Goal: Task Accomplishment & Management: Use online tool/utility

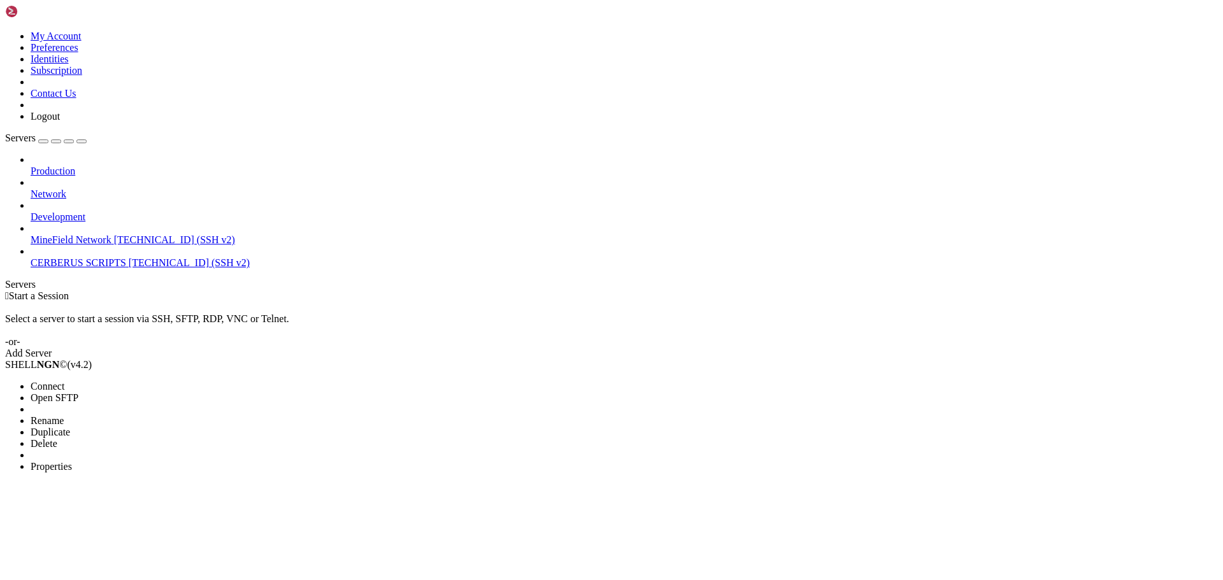
click at [146, 381] on li "Connect" at bounding box center [89, 386] width 116 height 11
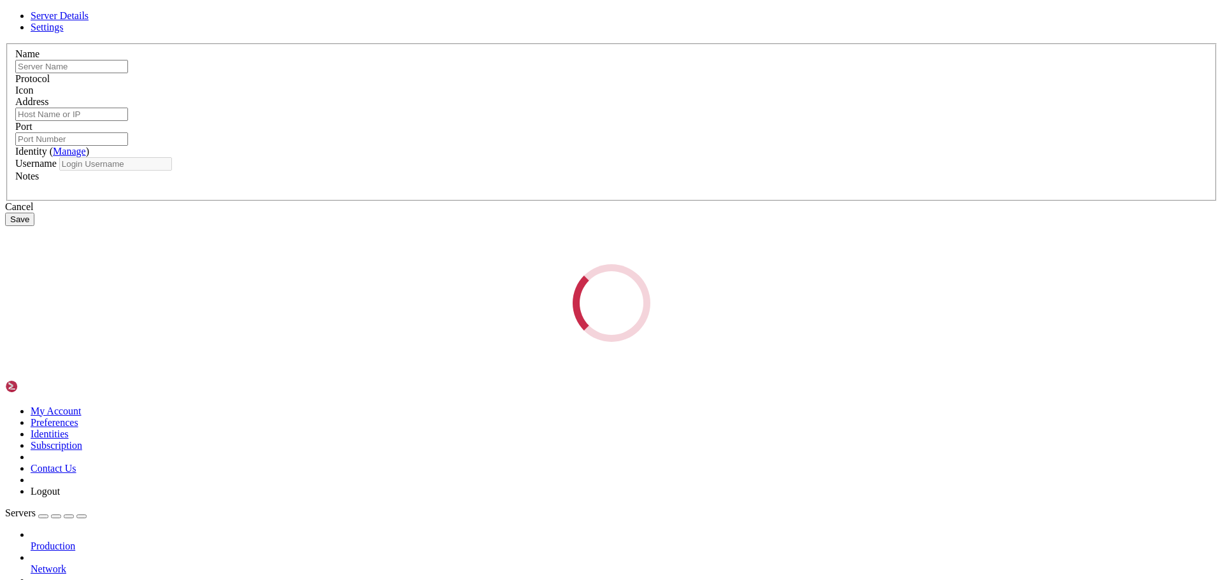
type input "CERBERUS SCRIPTS"
type input "[TECHNICAL_ID]"
type input "22"
type input "root"
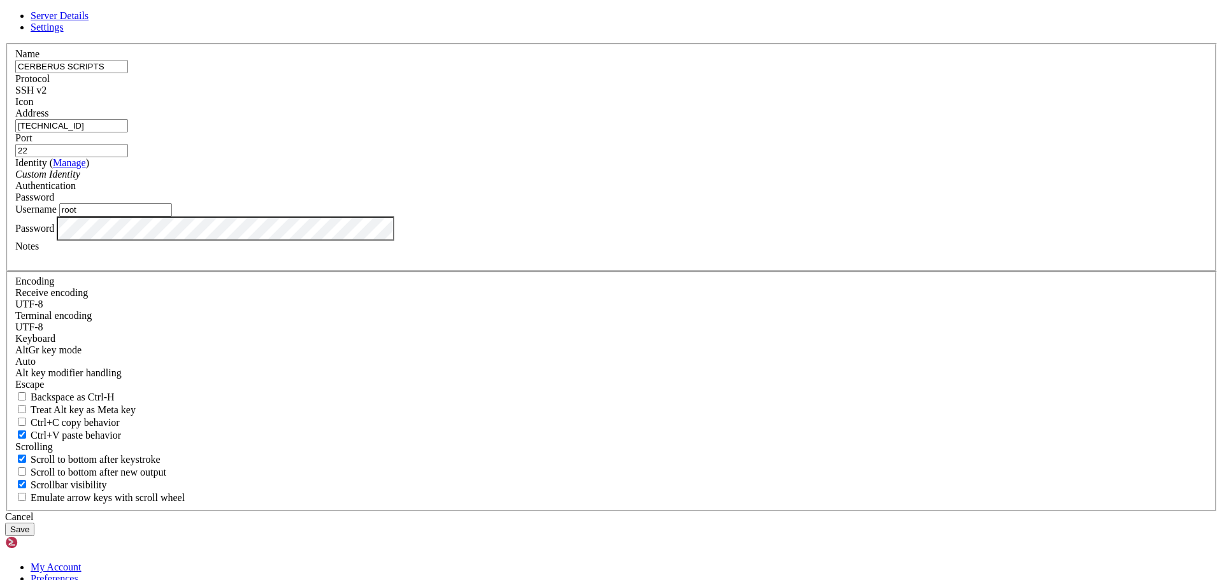
click at [511, 180] on div "Custom Identity" at bounding box center [611, 174] width 1192 height 11
click at [761, 203] on div "Password" at bounding box center [611, 197] width 1192 height 11
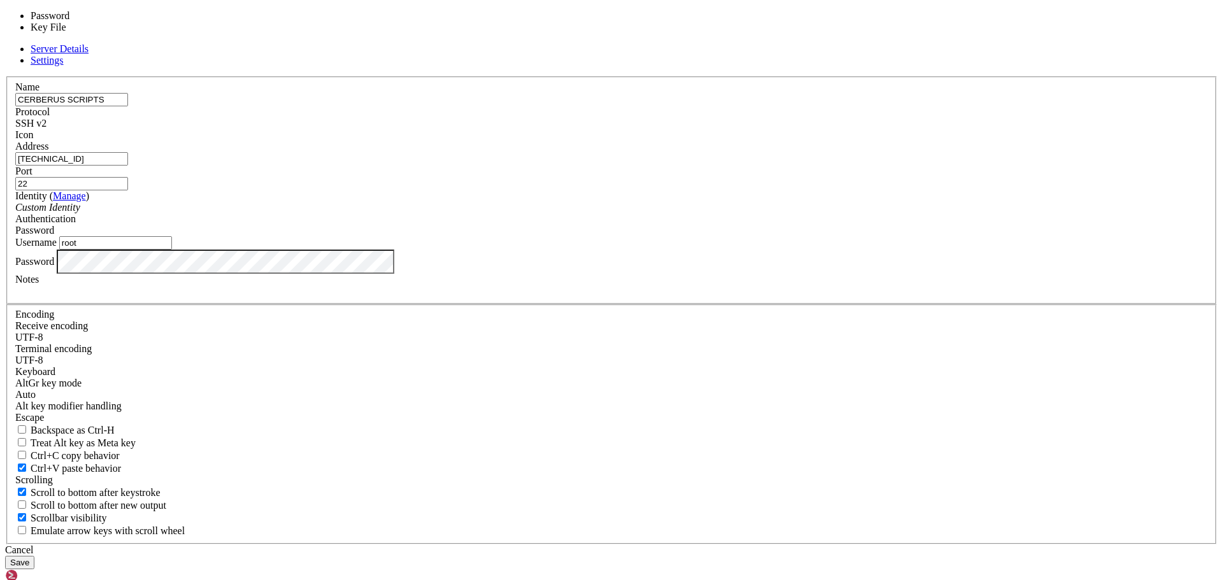
click at [128, 166] on input "[TECHNICAL_ID]" at bounding box center [71, 158] width 113 height 13
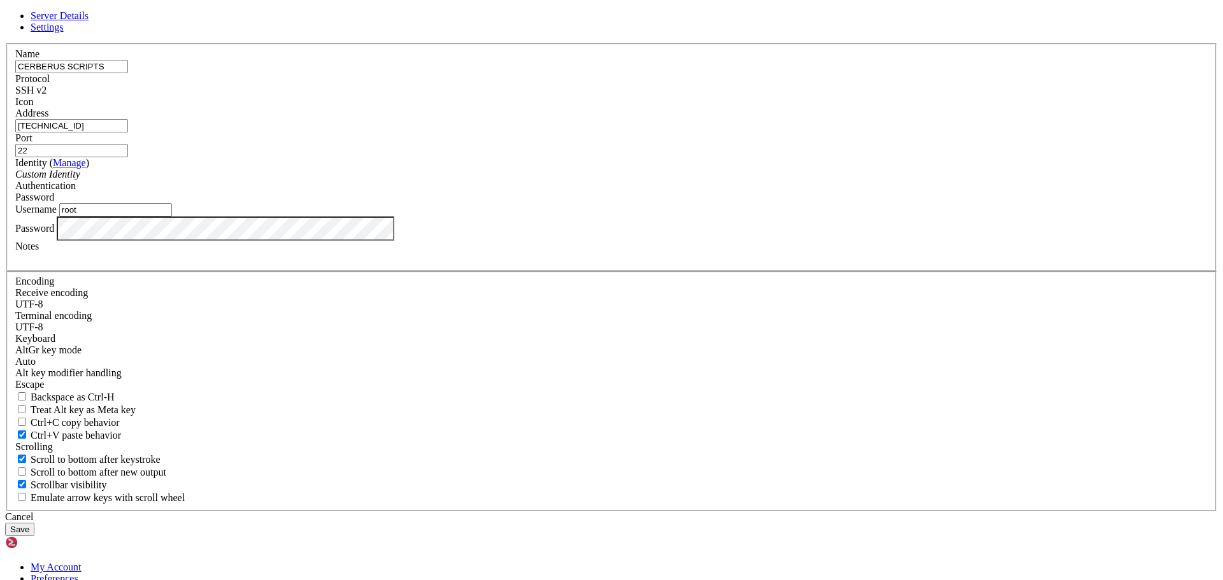
click at [702, 203] on div "Authentication Password" at bounding box center [611, 191] width 1192 height 23
click at [694, 203] on div "Password" at bounding box center [611, 197] width 1192 height 11
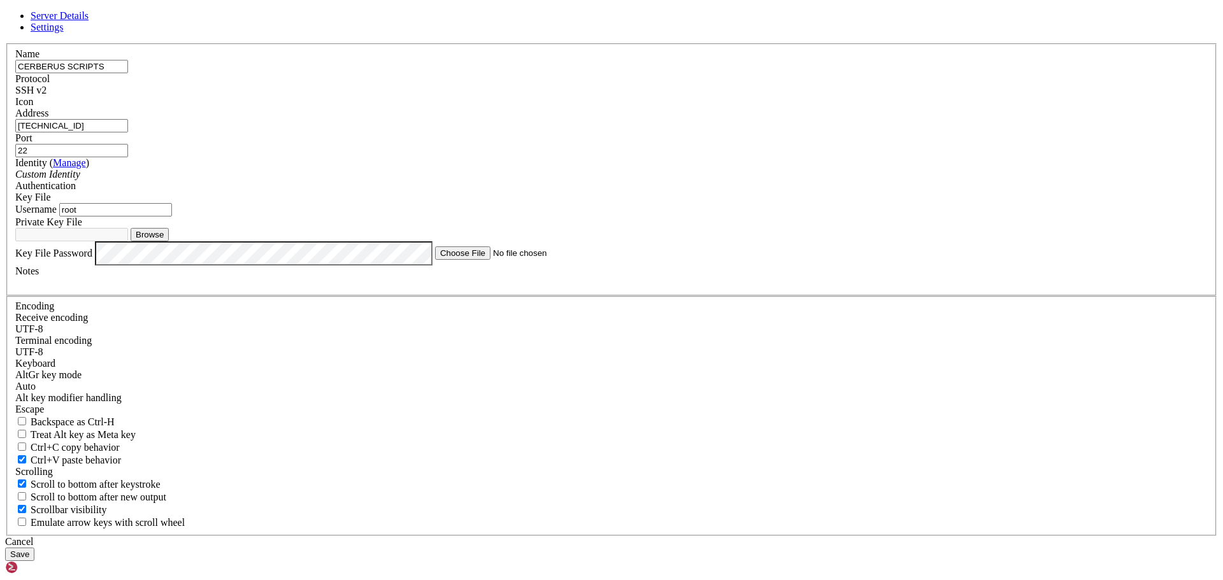
click at [169, 241] on button "Browse" at bounding box center [150, 234] width 38 height 13
type input "id_[DOMAIN_NAME]"
click at [34, 548] on button "Save" at bounding box center [19, 554] width 29 height 13
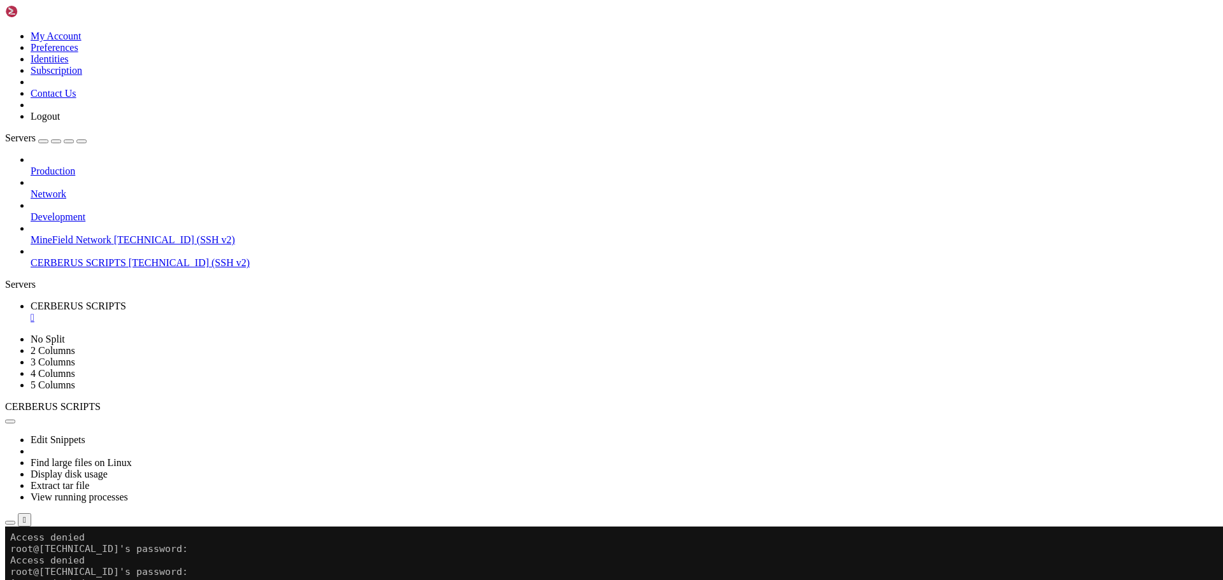
click at [268, 312] on div "" at bounding box center [624, 317] width 1187 height 11
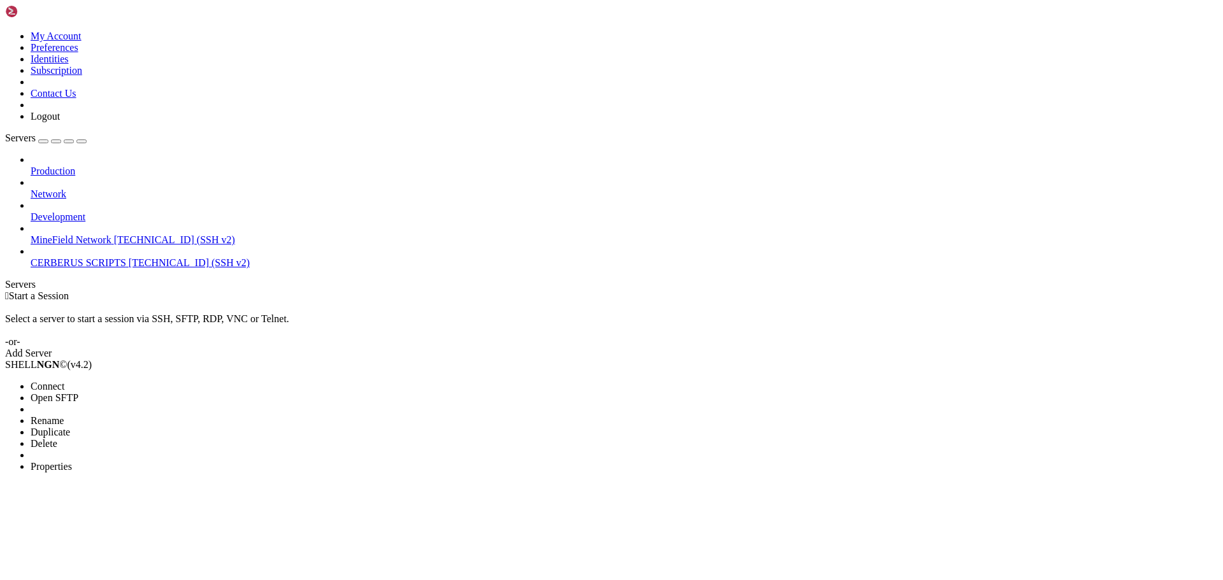
click at [64, 381] on span "Connect" at bounding box center [48, 386] width 34 height 11
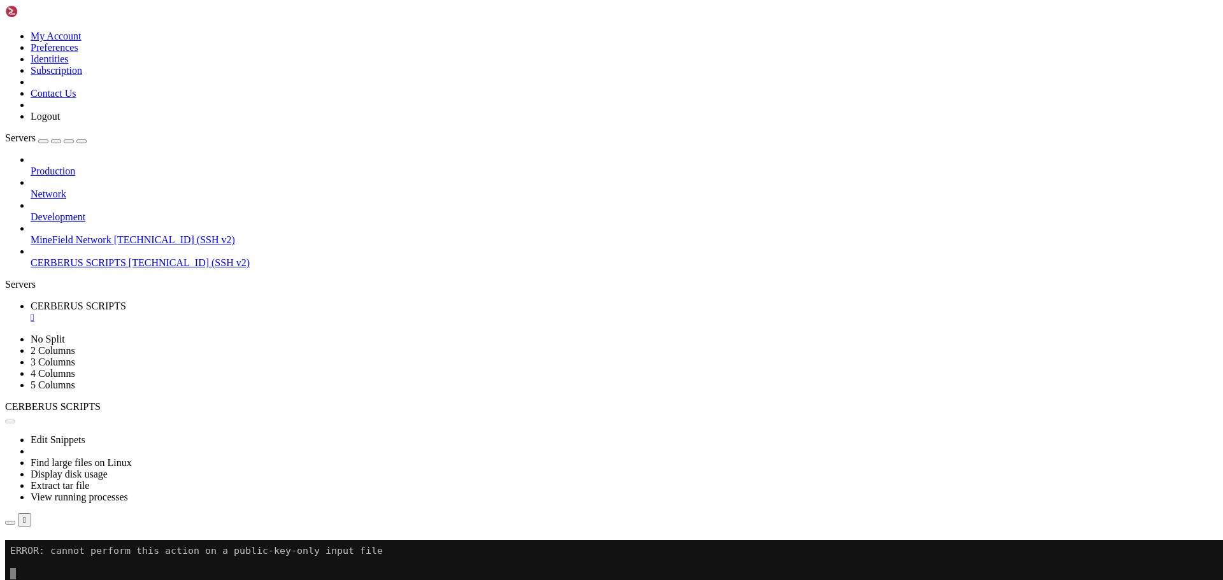
click at [56, 552] on button "Reconnect" at bounding box center [30, 558] width 51 height 13
drag, startPoint x: 838, startPoint y: 240, endPoint x: 611, endPoint y: 244, distance: 226.8
click at [622, 565] on div "ERROR: cannot perform this action on a public-key-only input file" at bounding box center [611, 570] width 1213 height 11
click at [610, 565] on div "ERROR: cannot perform this action on a public-key-only input file" at bounding box center [611, 570] width 1213 height 11
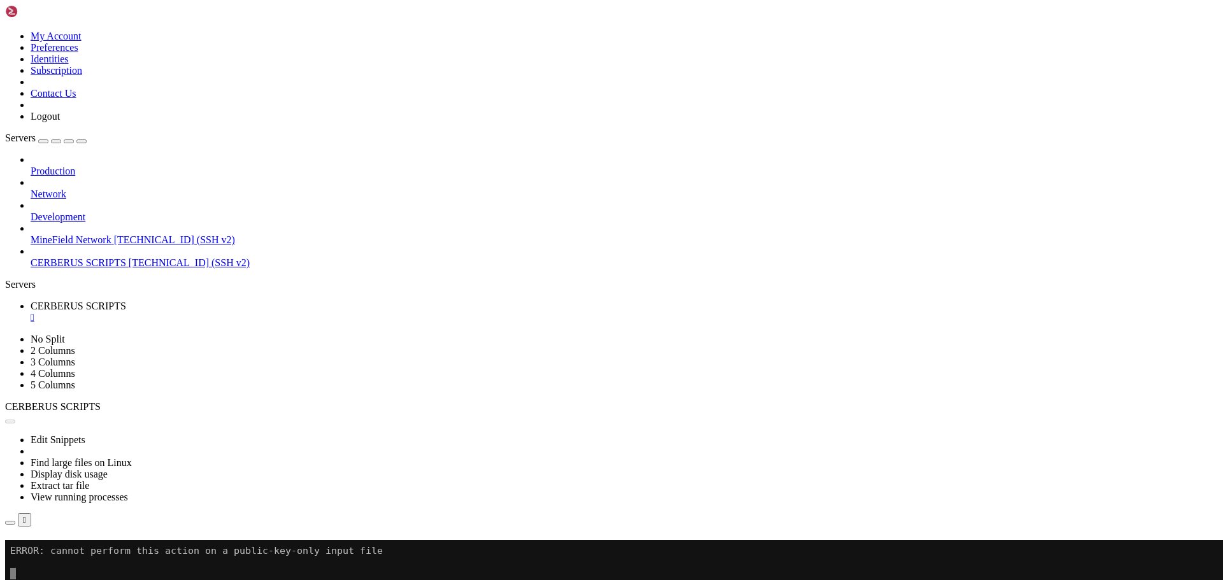
click at [609, 565] on div "ERROR: cannot perform this action on a public-key-only input file" at bounding box center [611, 570] width 1213 height 11
drag, startPoint x: 550, startPoint y: 243, endPoint x: 812, endPoint y: 218, distance: 263.6
click at [812, 540] on h4 "Connection Closed Reconnect ERROR: cannot perform this action on a public-key-o…" at bounding box center [611, 558] width 1213 height 36
click at [439, 540] on div "Connection Closed Reconnect ERROR: cannot perform this action on a public-key-o…" at bounding box center [611, 558] width 1213 height 36
click at [430, 540] on div "Connection Closed Reconnect ERROR: cannot perform this action on a public-key-o…" at bounding box center [611, 558] width 1213 height 36
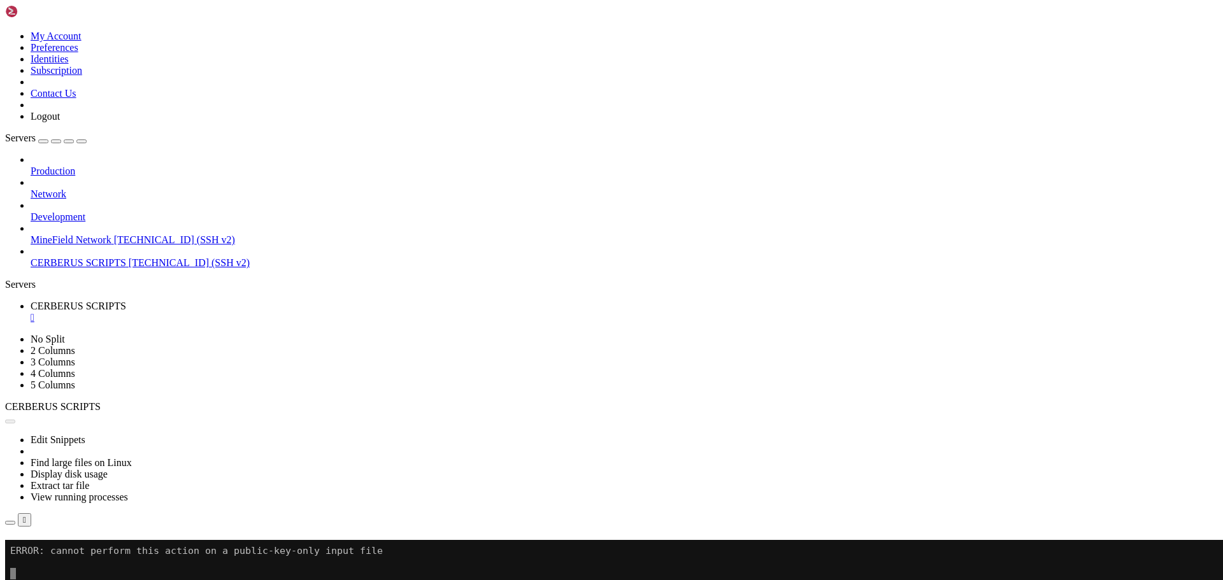
click at [5, 31] on icon at bounding box center [5, 31] width 0 height 0
click at [76, 266] on div "Production Network Development MineField Network [TECHNICAL_ID] (SSH v2) CERBER…" at bounding box center [611, 211] width 1213 height 115
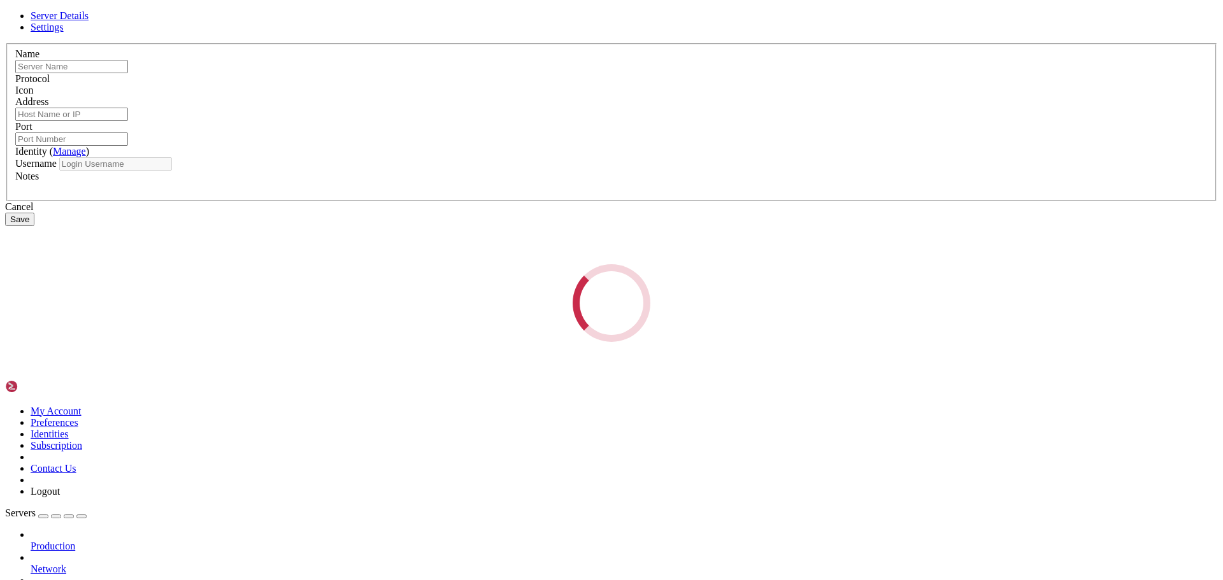
type input "CERBERUS SCRIPTS"
type input "[TECHNICAL_ID]"
type input "22"
type input "root"
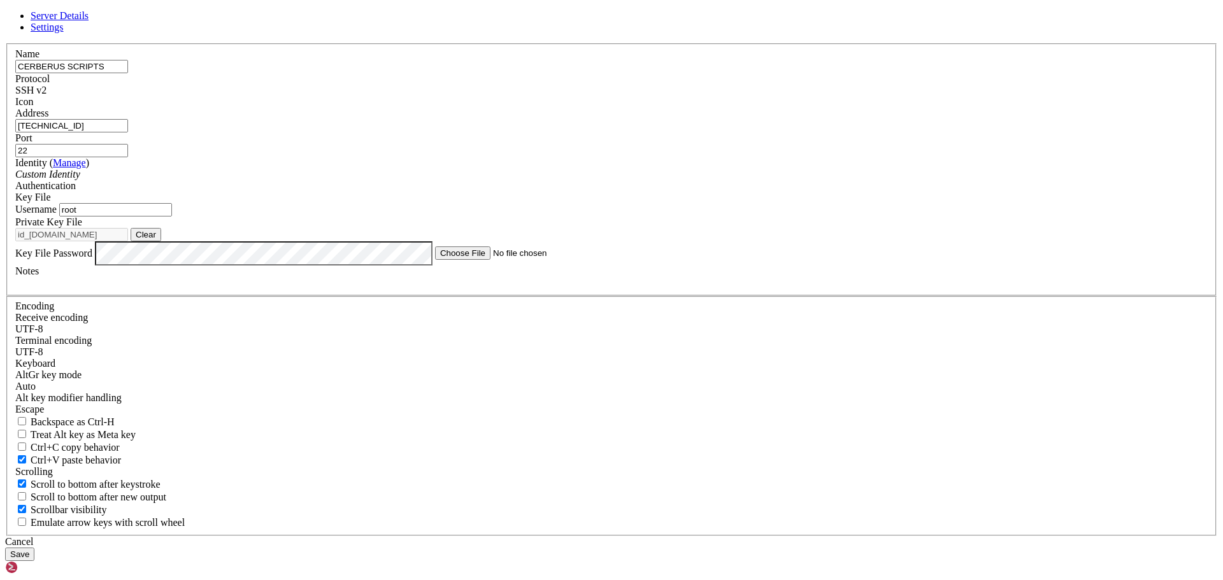
click at [734, 241] on div "id_[DOMAIN_NAME] Clear" at bounding box center [611, 234] width 1192 height 13
click at [161, 241] on button "Clear" at bounding box center [146, 234] width 31 height 13
click at [169, 241] on button "Browse" at bounding box center [150, 234] width 38 height 13
type input "id_ed25519"
click at [34, 548] on button "Save" at bounding box center [19, 554] width 29 height 13
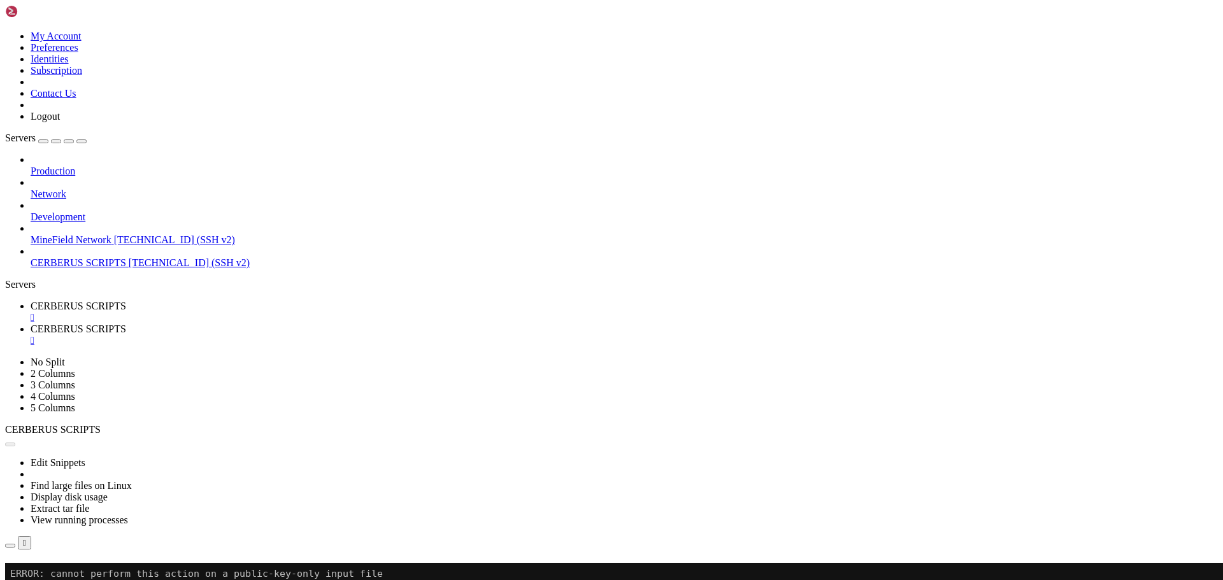
click at [266, 312] on div "" at bounding box center [624, 317] width 1187 height 11
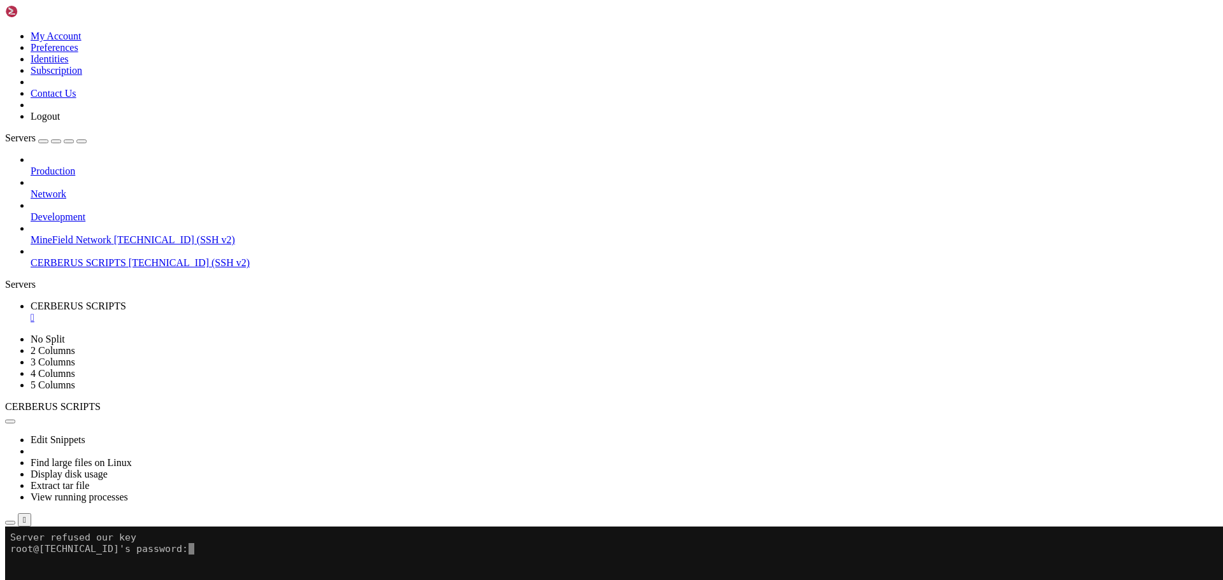
drag, startPoint x: 32, startPoint y: 546, endPoint x: 66, endPoint y: 541, distance: 34.1
click at [66, 543] on x-row "root@[TECHNICAL_ID]'s password:" at bounding box center [536, 548] width 1052 height 11
drag, startPoint x: 107, startPoint y: 538, endPoint x: 85, endPoint y: 539, distance: 21.7
click at [68, 539] on x-row "Server refused our key" at bounding box center [536, 537] width 1052 height 11
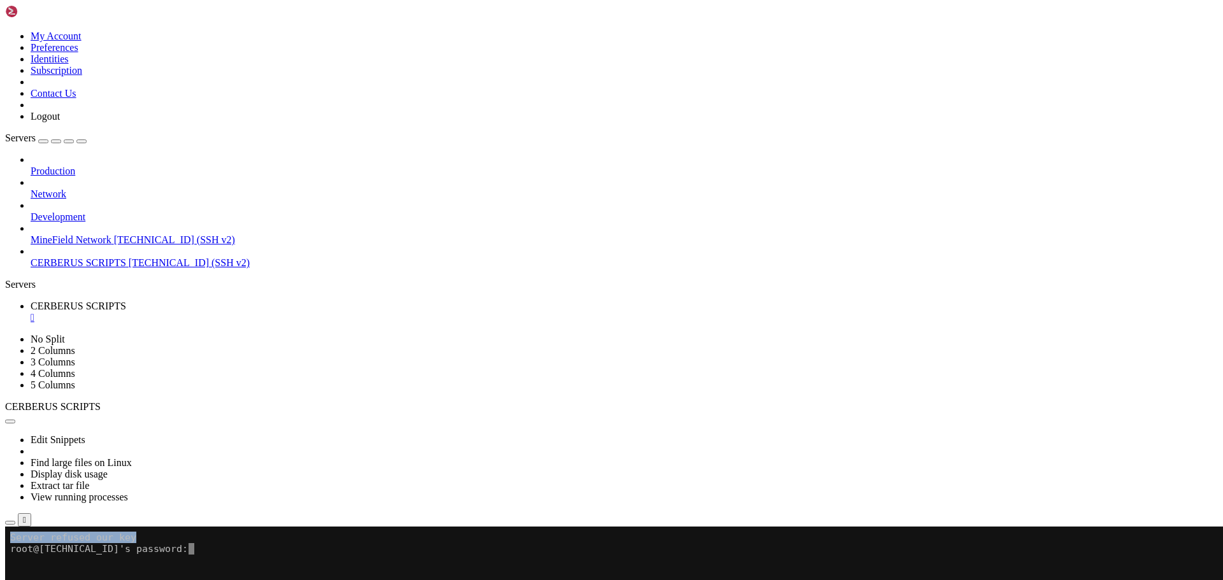
drag, startPoint x: 139, startPoint y: 534, endPoint x: 10, endPoint y: 541, distance: 129.5
click at [56, 563] on button "Reconnect" at bounding box center [30, 569] width 51 height 13
drag, startPoint x: 137, startPoint y: 535, endPoint x: 6, endPoint y: 541, distance: 130.7
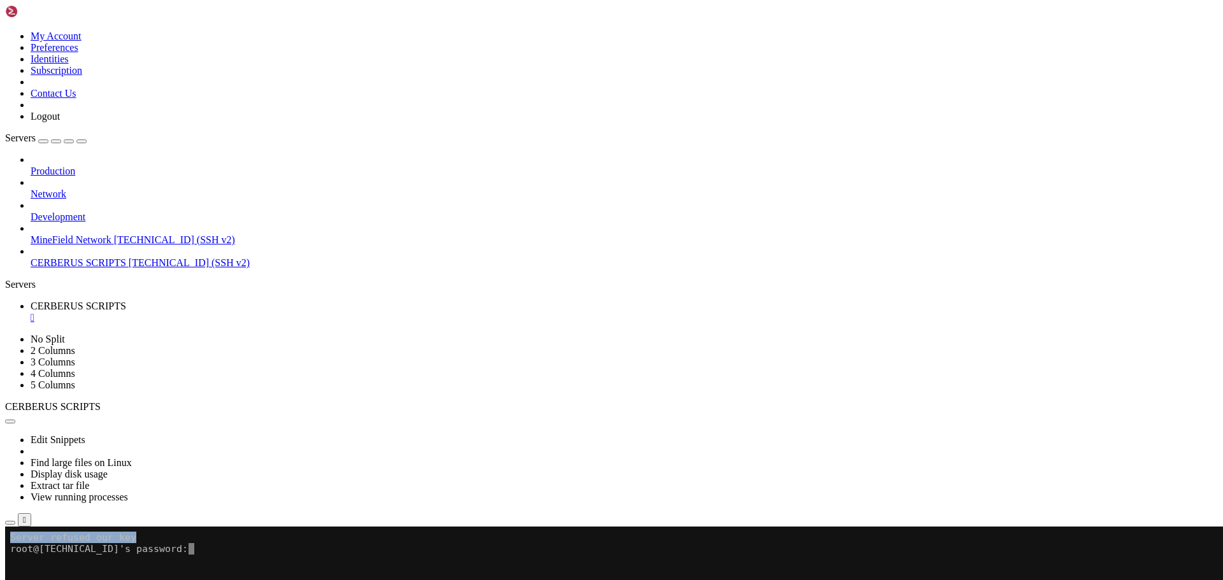
copy div "Server refused our key"
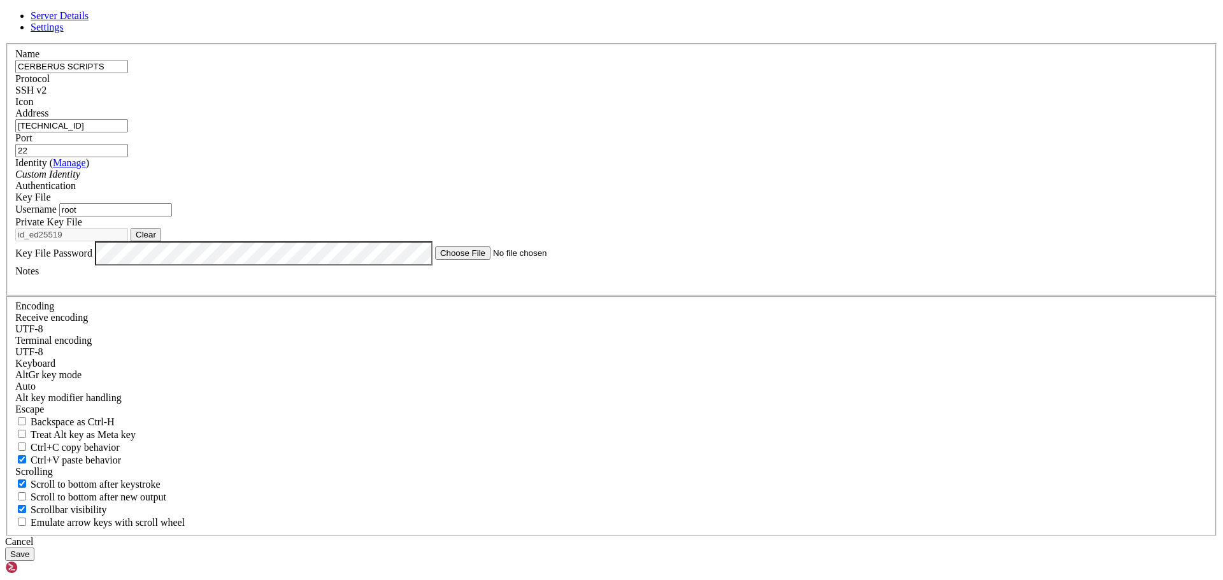
click at [172, 217] on input "root" at bounding box center [115, 209] width 113 height 13
type input "cerberus"
click at [34, 548] on button "Save" at bounding box center [19, 554] width 29 height 13
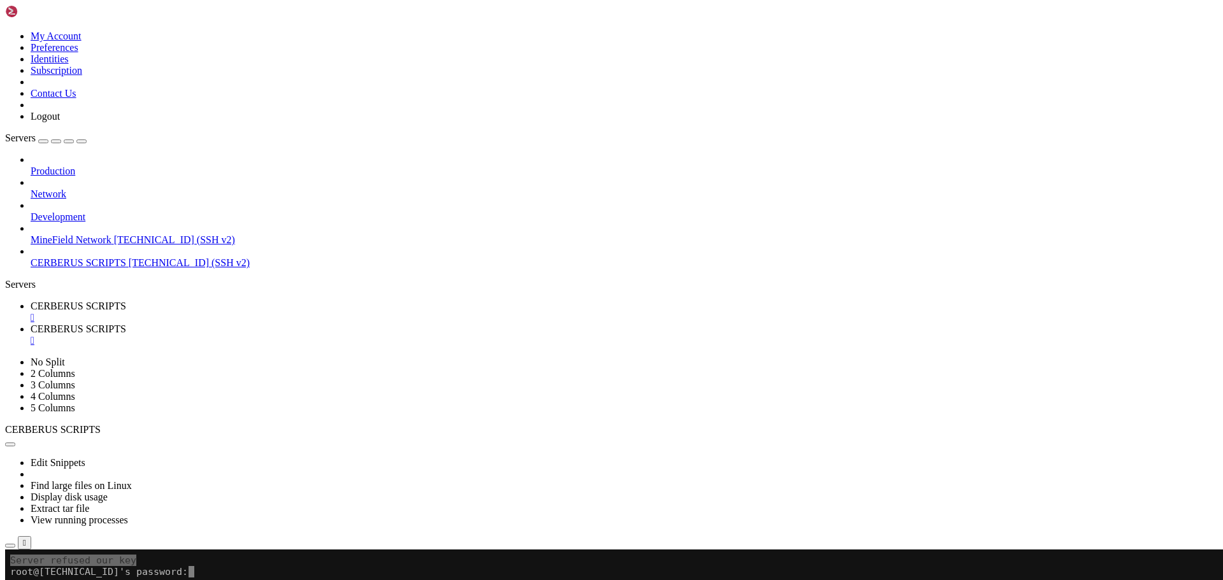
click at [268, 312] on div "" at bounding box center [624, 317] width 1187 height 11
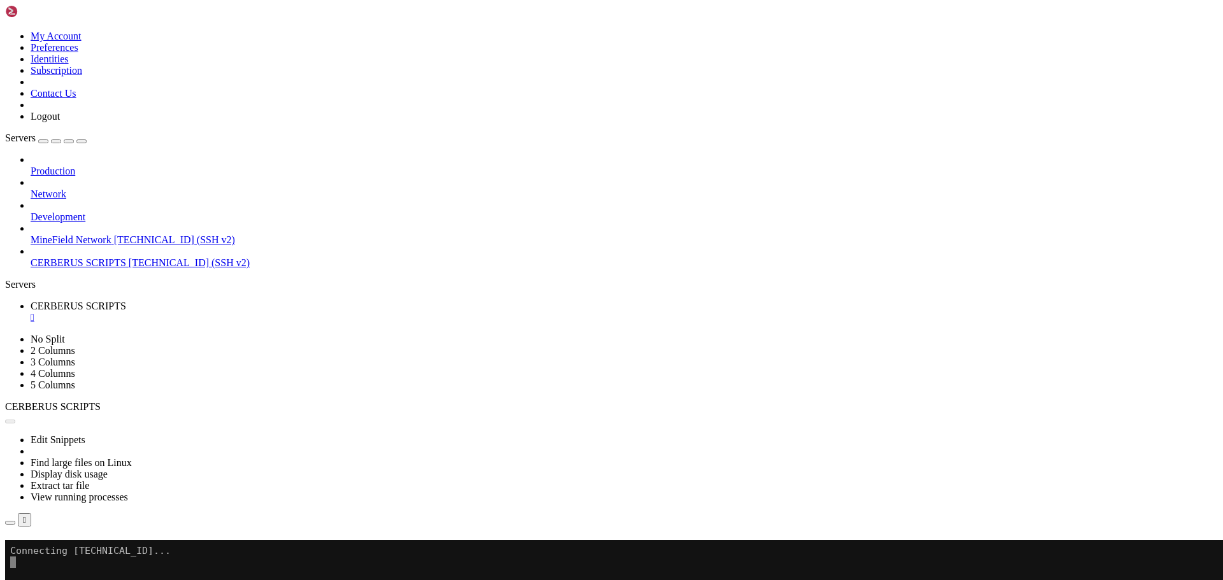
click at [56, 552] on button "Reconnect" at bounding box center [30, 558] width 51 height 13
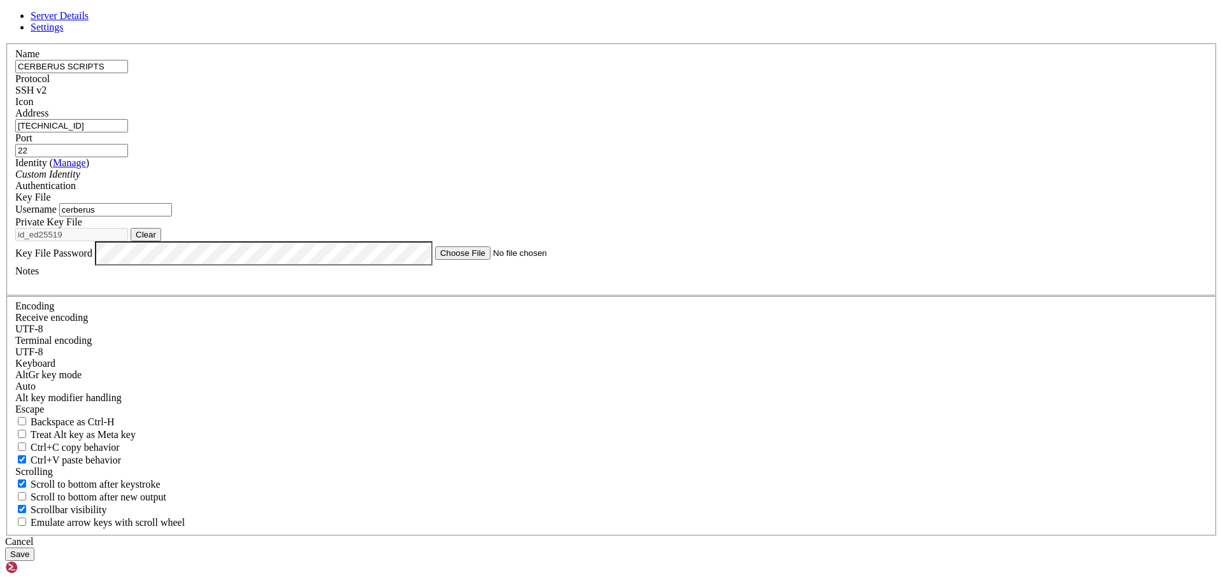
click at [34, 548] on button "Save" at bounding box center [19, 554] width 29 height 13
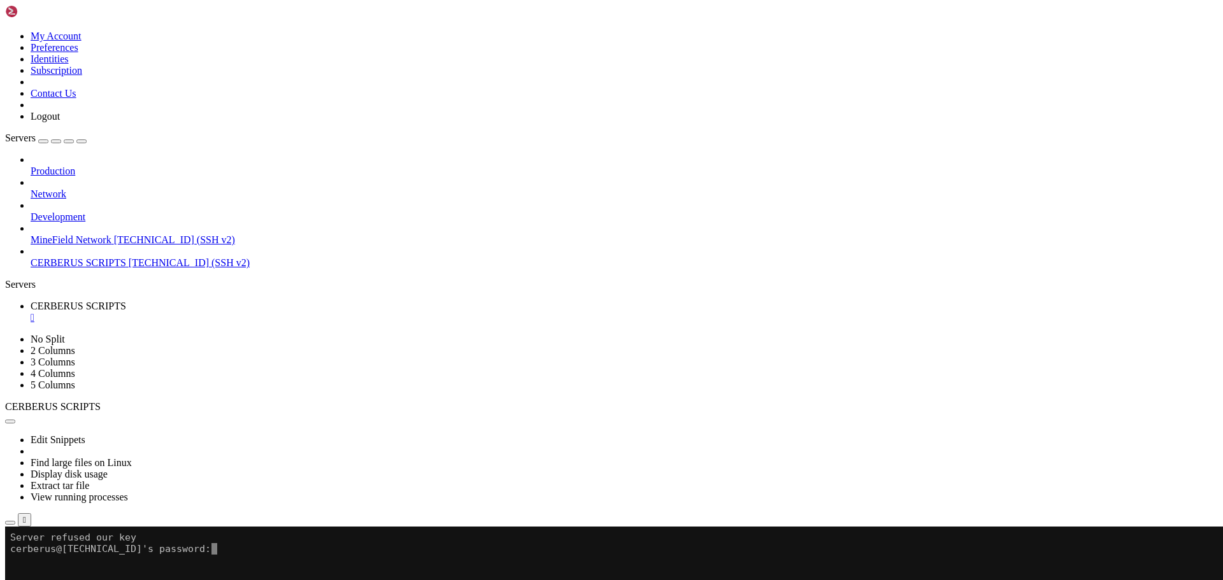
click at [266, 312] on div "" at bounding box center [624, 317] width 1187 height 11
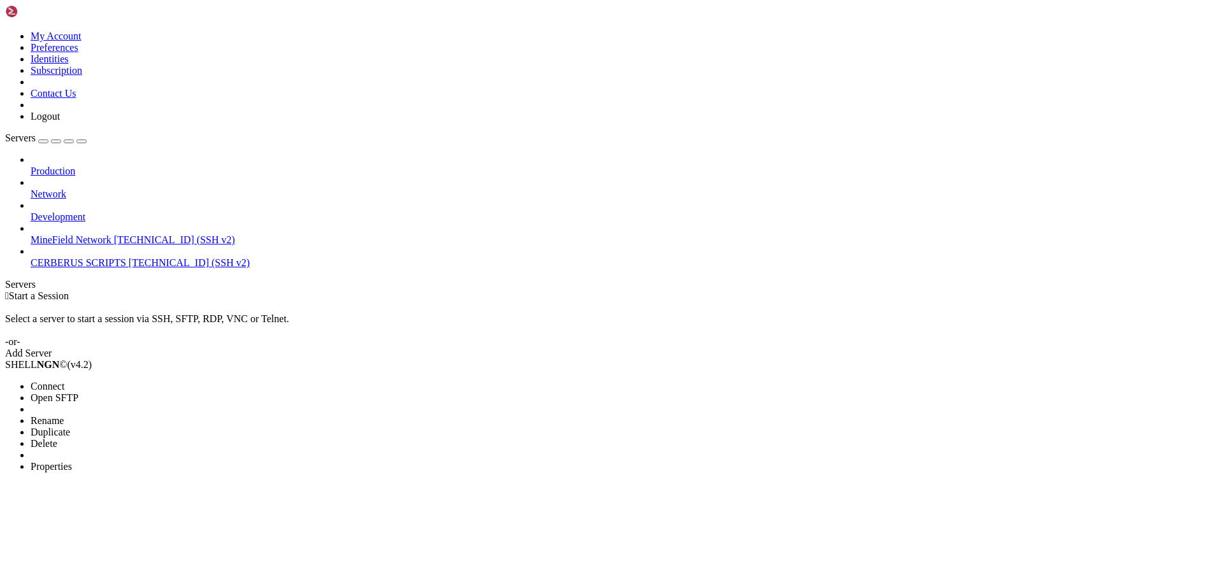
click at [140, 381] on li "Connect" at bounding box center [89, 386] width 116 height 11
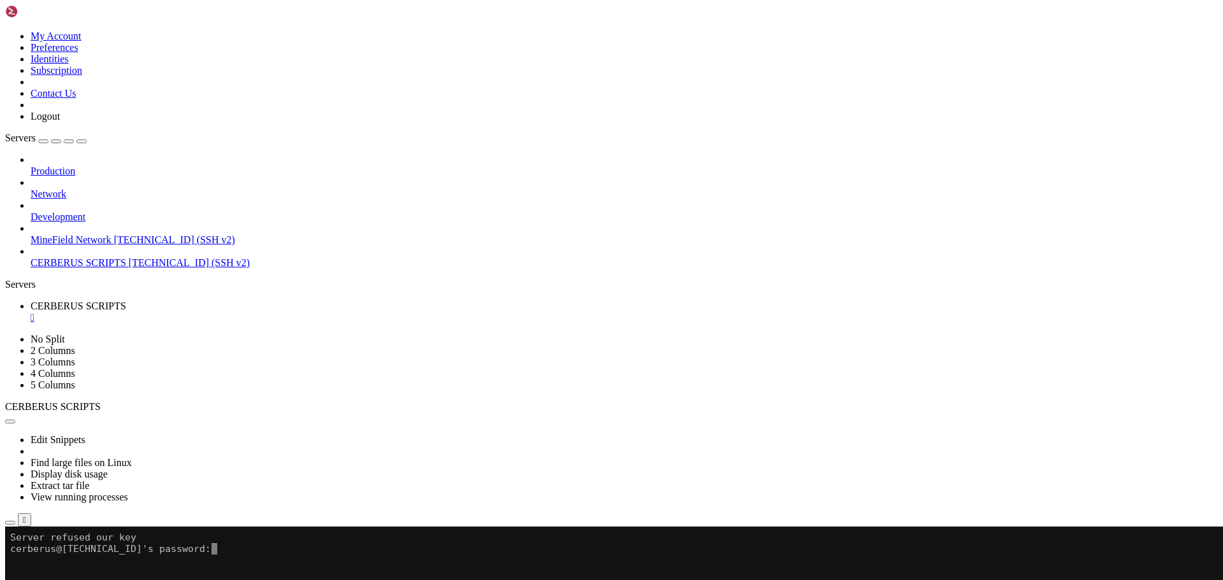
click at [146, 580] on li "Connect" at bounding box center [89, 588] width 116 height 11
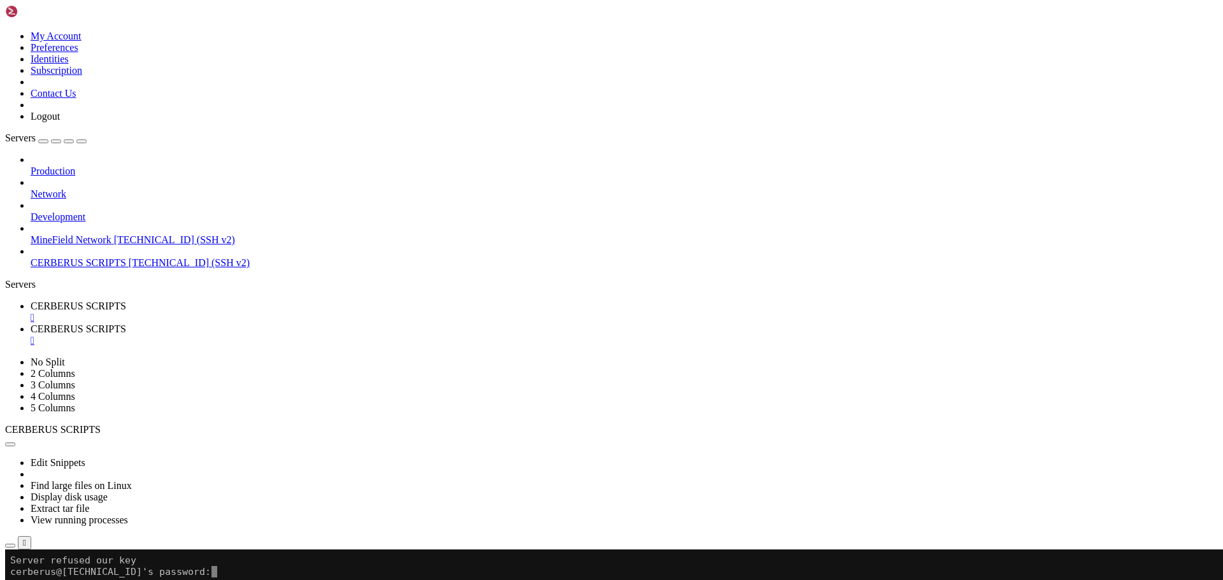
click at [386, 335] on div "" at bounding box center [624, 340] width 1187 height 11
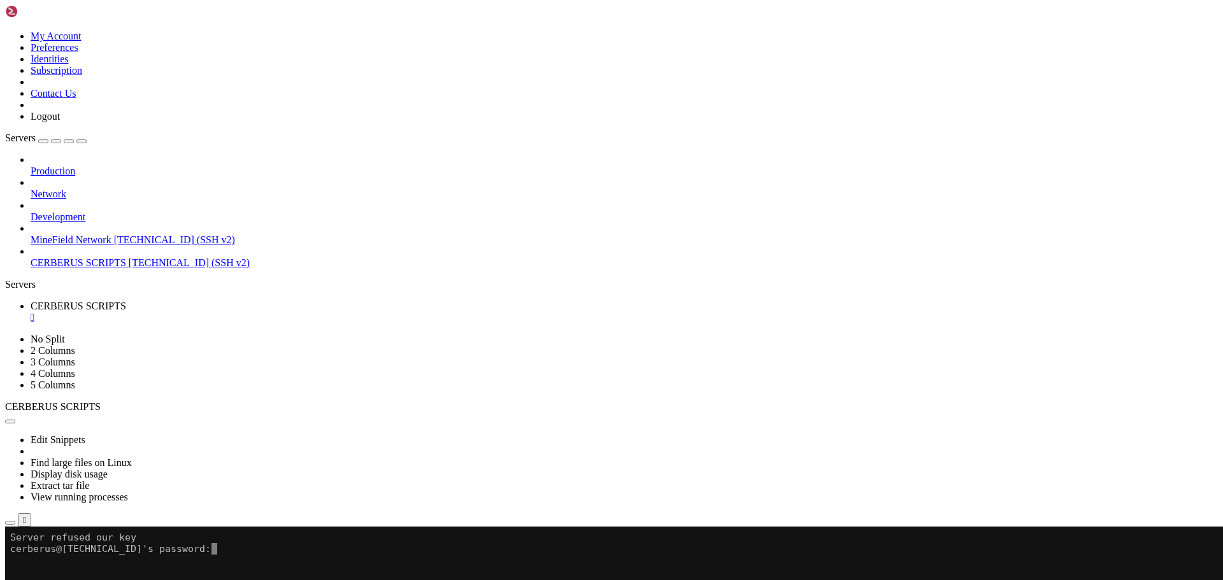
drag, startPoint x: 402, startPoint y: 752, endPoint x: 242, endPoint y: 694, distance: 170.3
click at [56, 563] on button "Reconnect" at bounding box center [30, 569] width 51 height 13
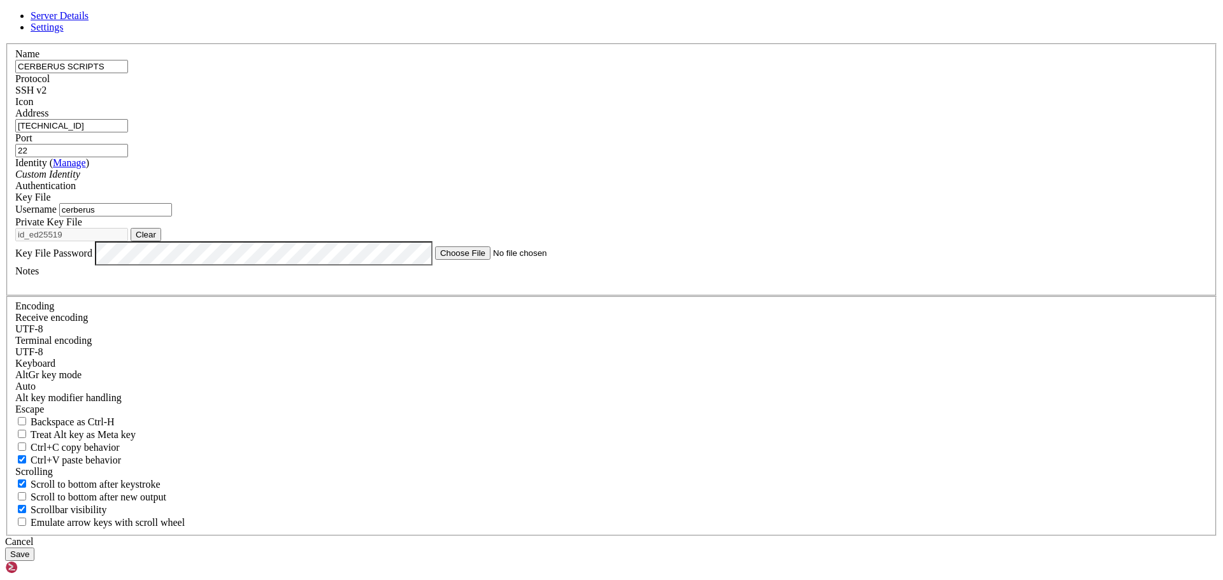
click at [746, 203] on div "Key File" at bounding box center [611, 197] width 1192 height 11
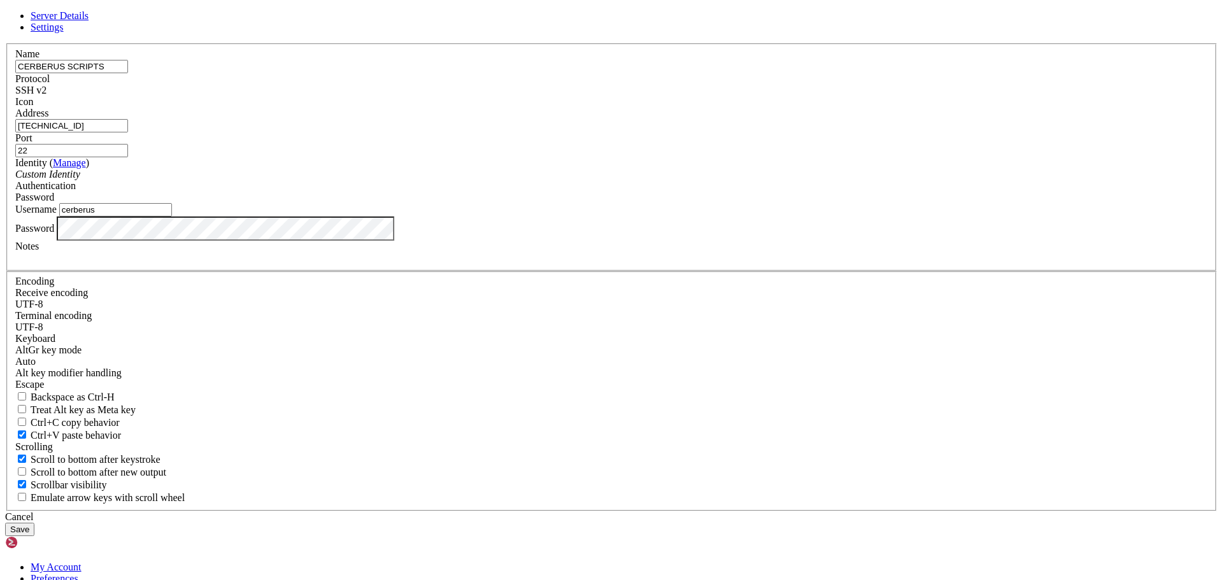
click at [5, 523] on button "Save" at bounding box center [19, 529] width 29 height 13
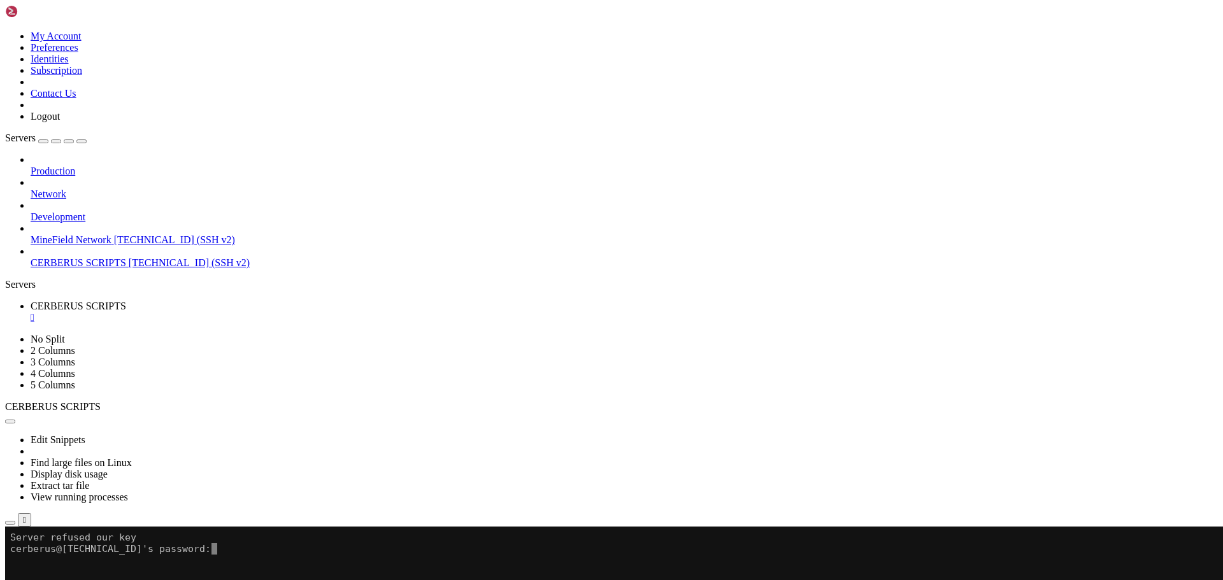
click at [146, 580] on li "Connect" at bounding box center [89, 588] width 116 height 11
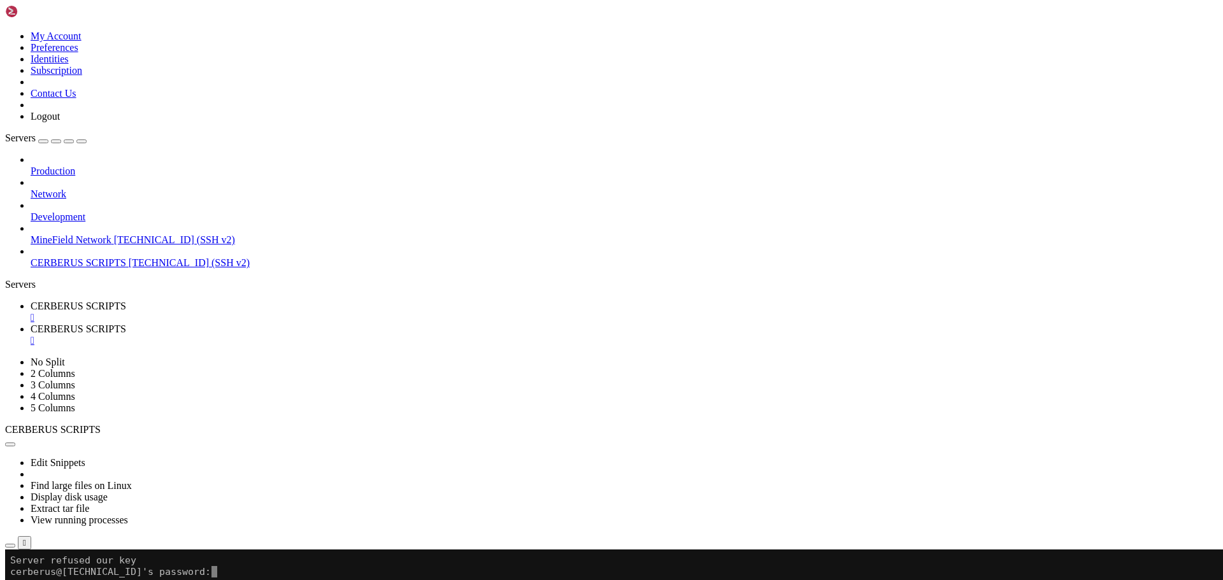
click at [271, 312] on div "" at bounding box center [624, 317] width 1187 height 11
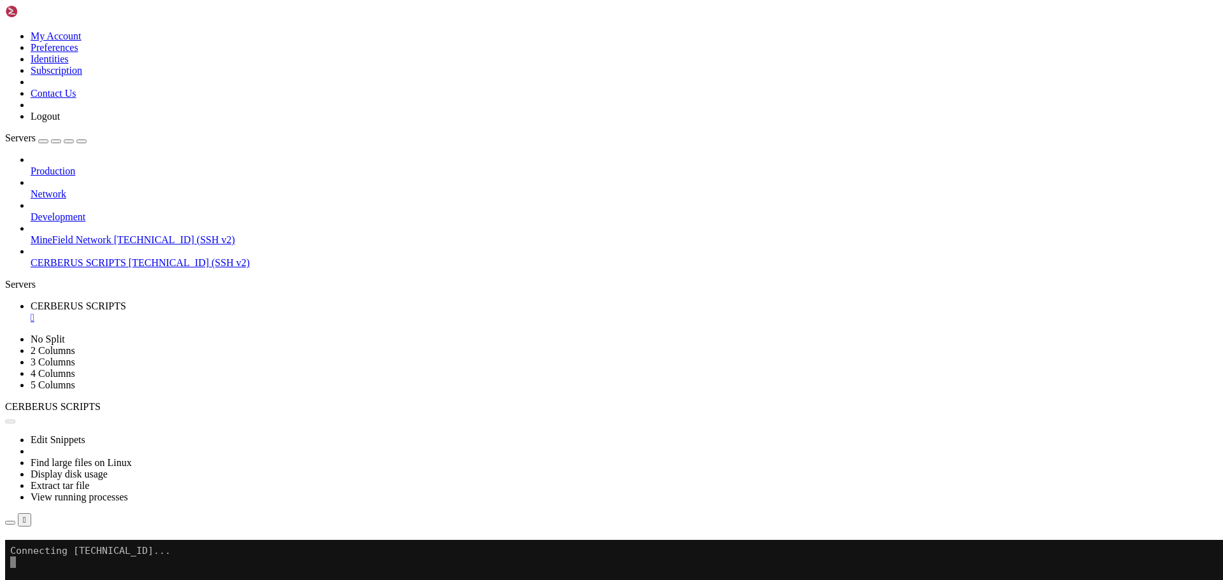
click at [56, 552] on button "Reconnect" at bounding box center [30, 558] width 51 height 13
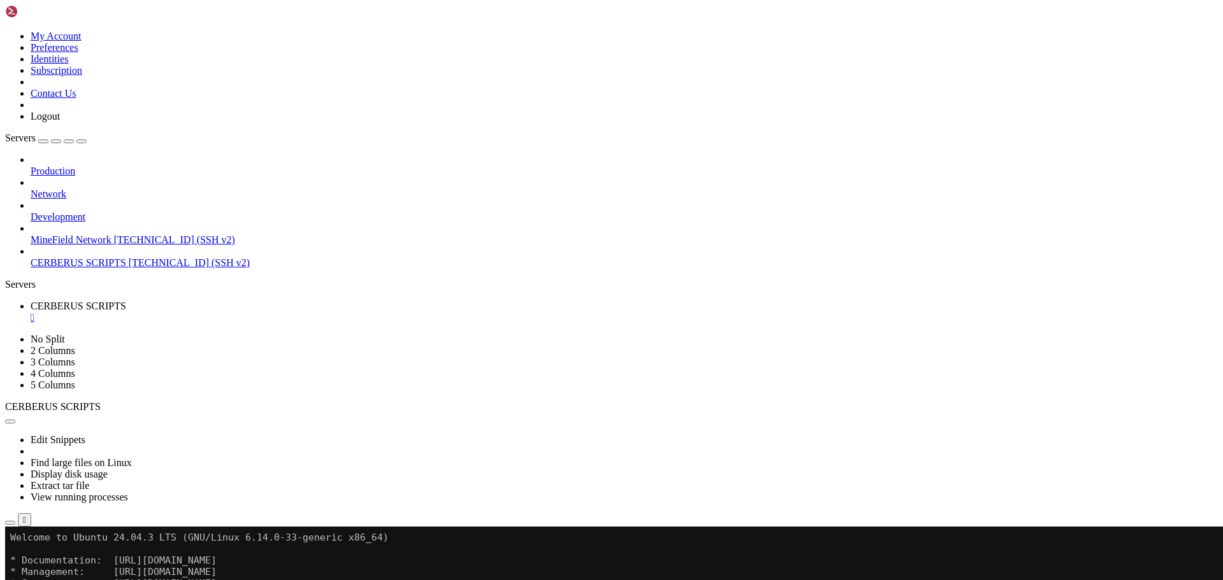
drag, startPoint x: 103, startPoint y: 195, endPoint x: 117, endPoint y: 192, distance: 14.9
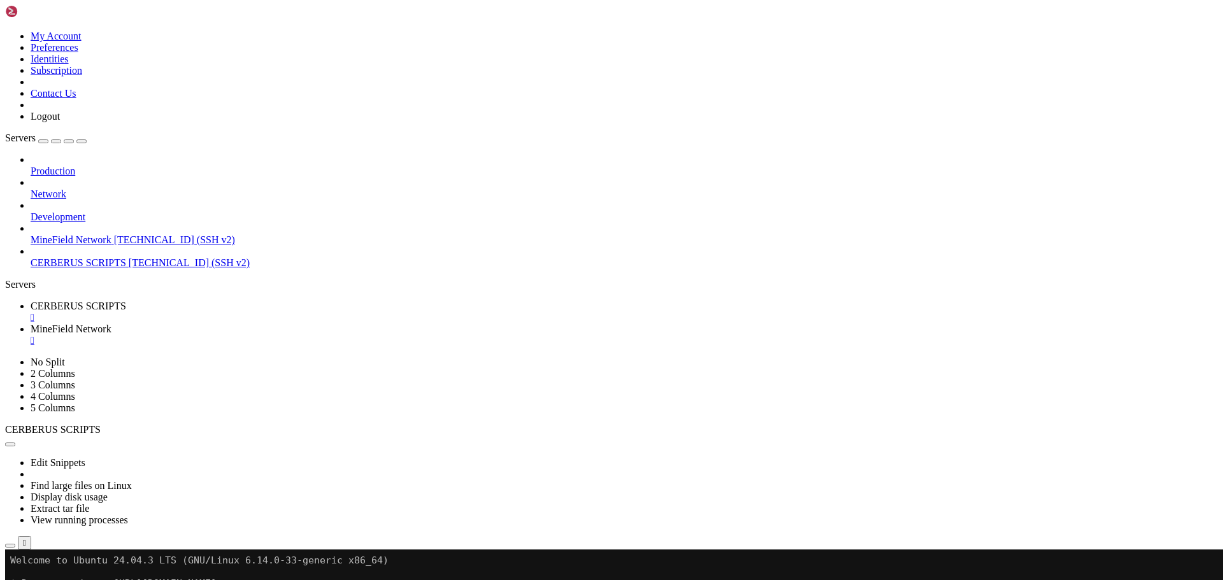
drag, startPoint x: 392, startPoint y: 17, endPoint x: 385, endPoint y: 17, distance: 6.4
click at [392, 324] on link "MineField Network " at bounding box center [624, 335] width 1187 height 23
click at [385, 335] on div "" at bounding box center [624, 340] width 1187 height 11
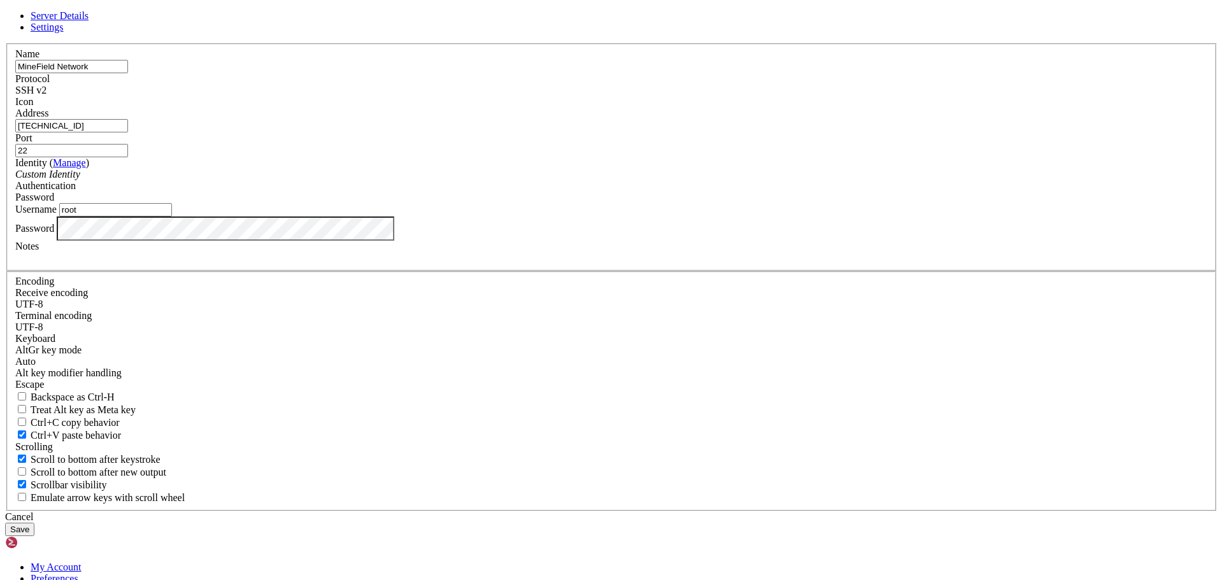
click at [5, 43] on icon at bounding box center [5, 43] width 0 height 0
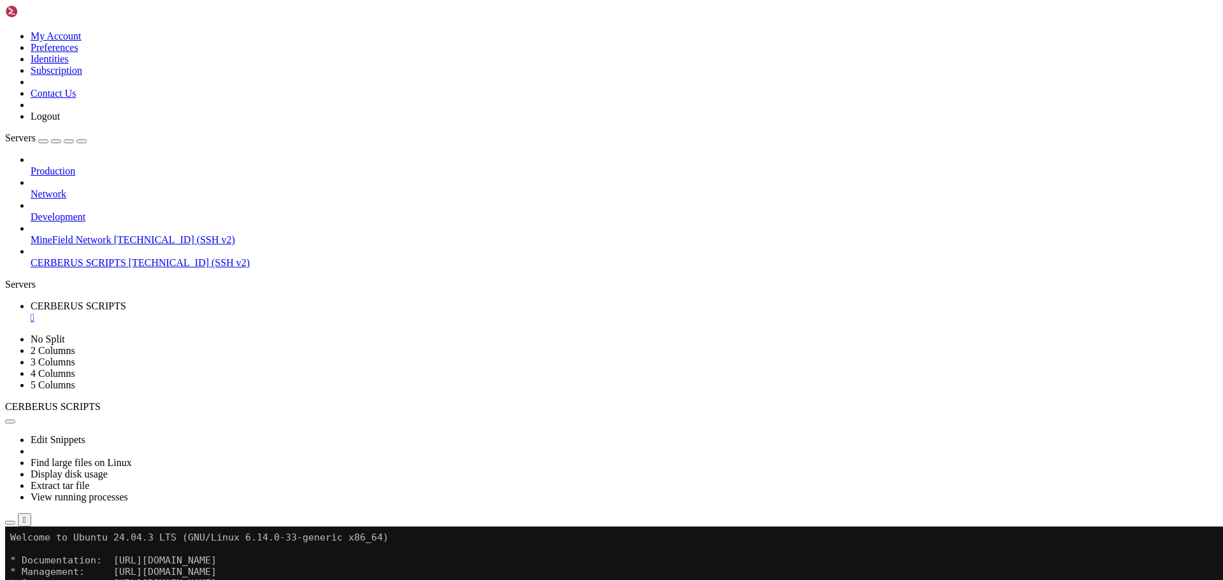
click at [94, 257] on link "CERBERUS SCRIPTS [TECHNICAL_ID] (SSH v2)" at bounding box center [624, 262] width 1187 height 11
click at [129, 257] on span "[TECHNICAL_ID] (SSH v2)" at bounding box center [189, 262] width 121 height 11
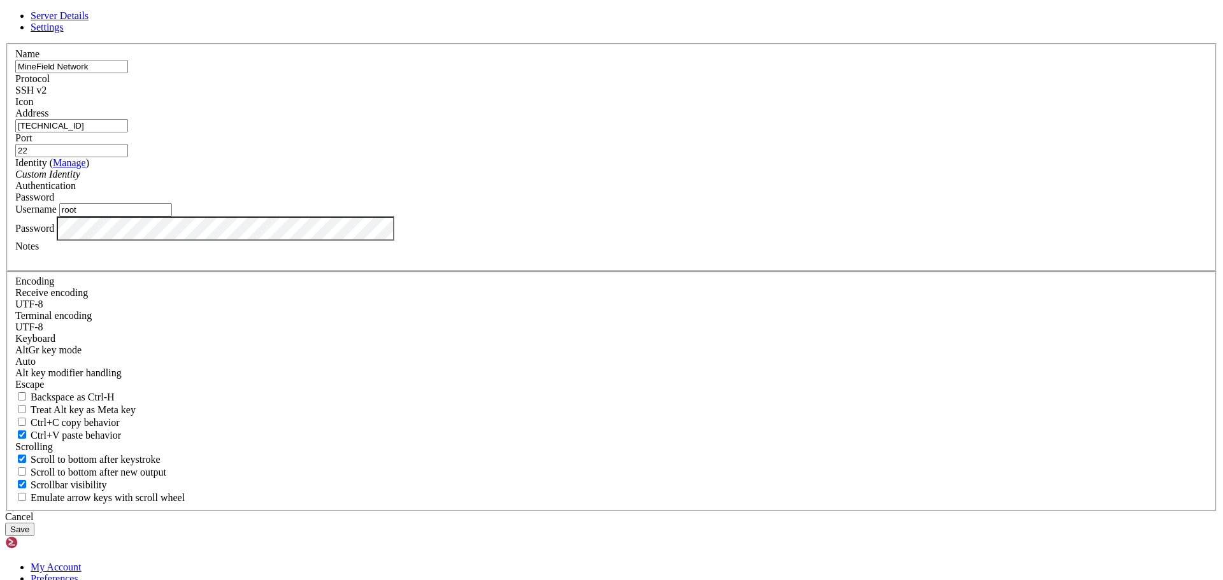
click at [582, 217] on div "Username root" at bounding box center [611, 209] width 1192 height 13
click at [475, 264] on div at bounding box center [611, 257] width 1192 height 11
click at [5, 43] on link at bounding box center [5, 43] width 0 height 0
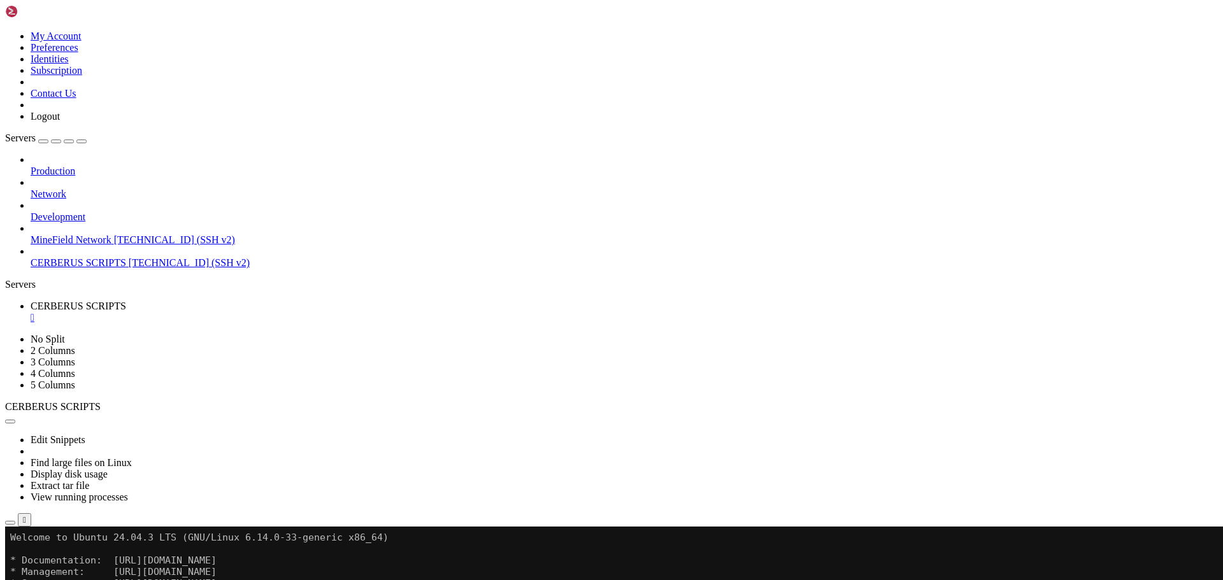
click at [129, 257] on span "[TECHNICAL_ID] (SSH v2)" at bounding box center [189, 262] width 121 height 11
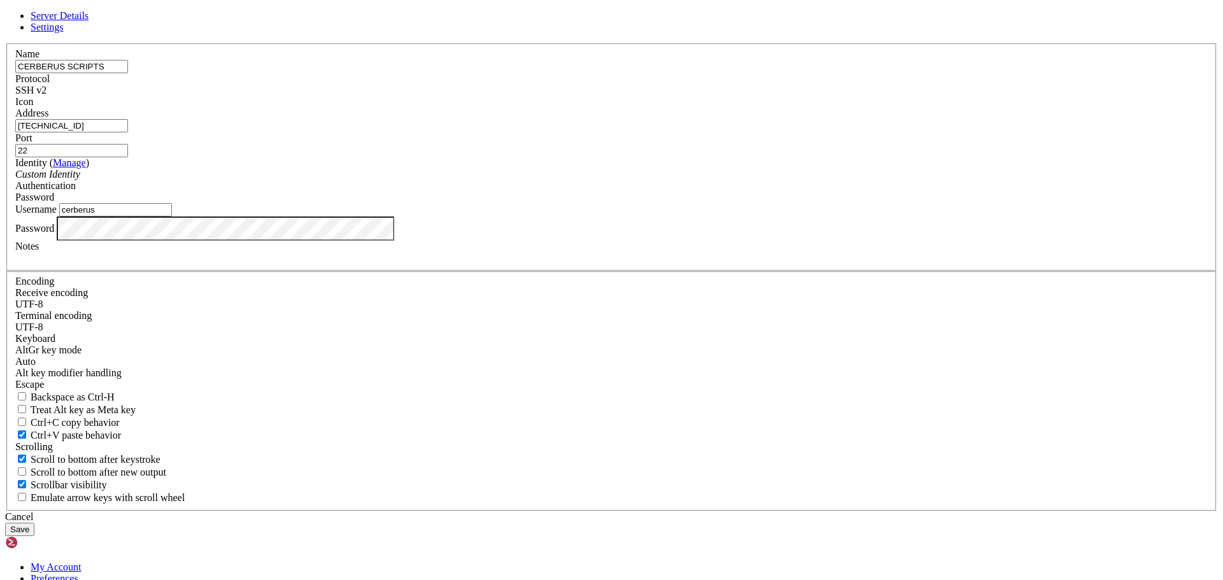
click at [172, 217] on input "cerberus" at bounding box center [115, 209] width 113 height 13
click at [580, 180] on div "Identity ( Manage ) Custom Identity" at bounding box center [611, 168] width 1192 height 23
click at [304, 334] on div "Server Details Settings Name CERBERUS SCRIPTS Protocol SSH v2 Icon" at bounding box center [611, 273] width 1213 height 526
drag, startPoint x: 717, startPoint y: 461, endPoint x: 555, endPoint y: 402, distance: 171.7
click at [717, 511] on div "Cancel" at bounding box center [611, 516] width 1213 height 11
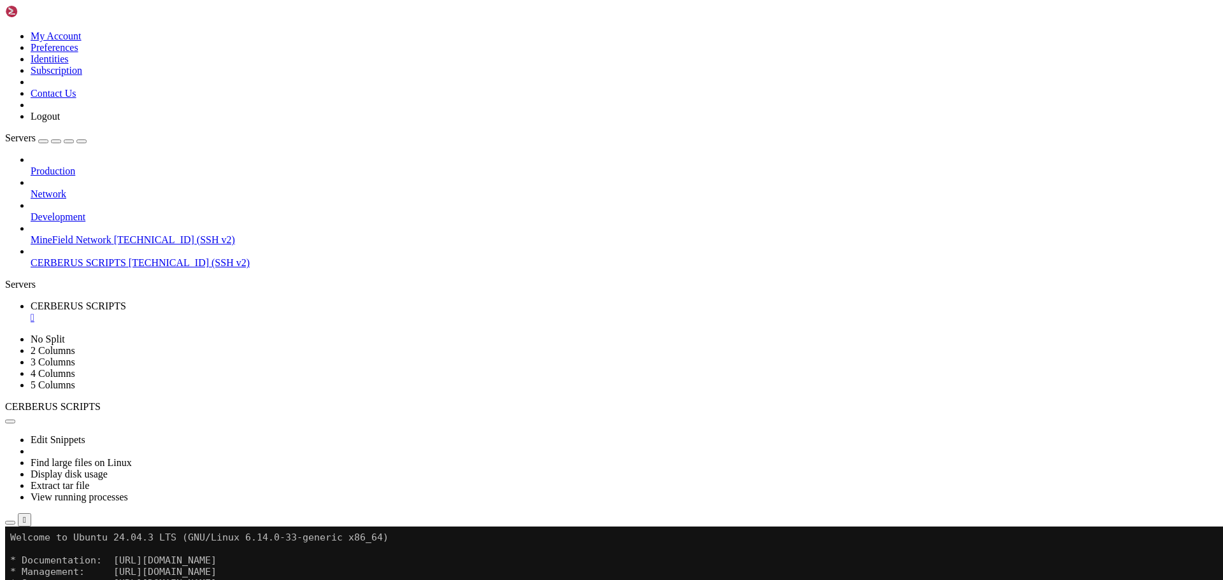
drag, startPoint x: 292, startPoint y: 808, endPoint x: 266, endPoint y: 815, distance: 27.5
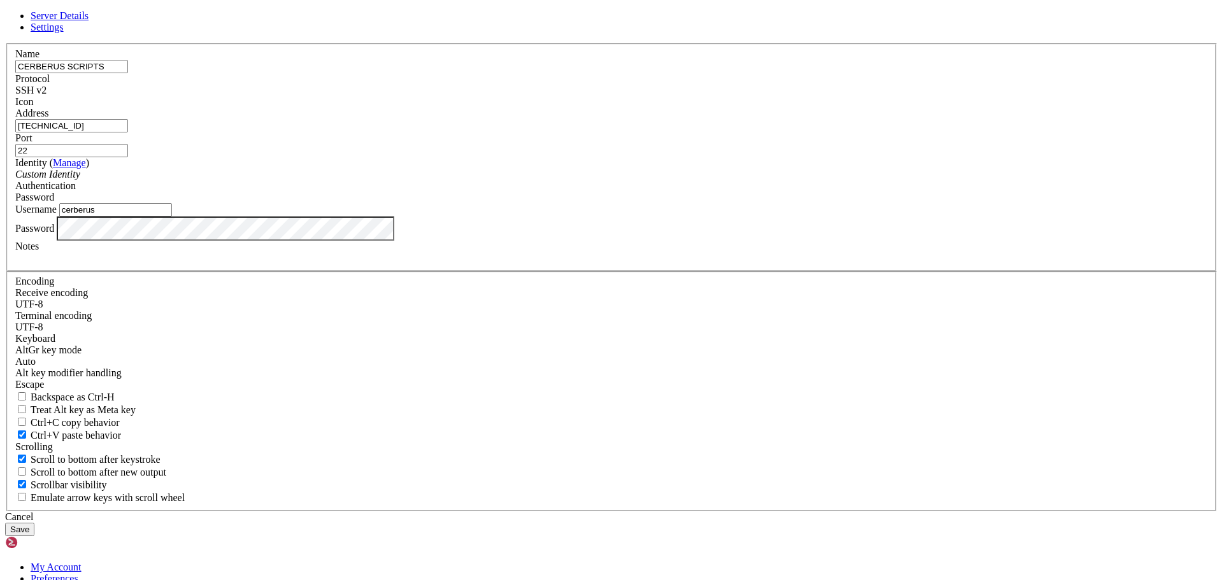
drag, startPoint x: 534, startPoint y: 318, endPoint x: 360, endPoint y: 297, distance: 175.1
click at [360, 298] on div "Server Details Settings Name CERBERUS SCRIPTS Protocol SSH v2 Icon" at bounding box center [611, 273] width 1213 height 526
type input "root"
click at [5, 523] on button "Save" at bounding box center [19, 529] width 29 height 13
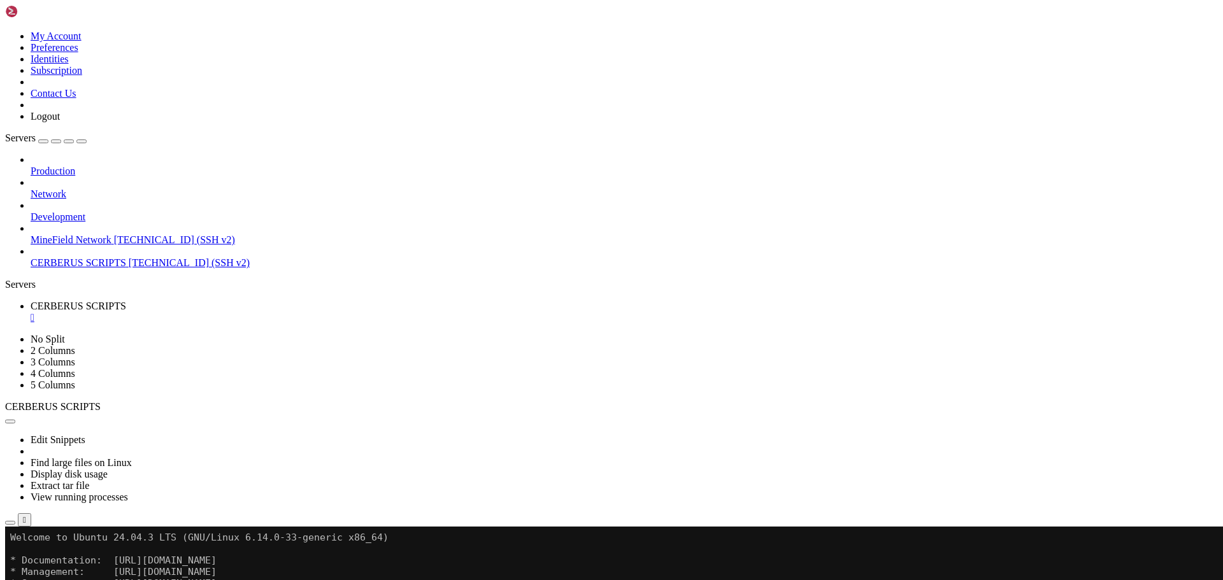
click at [268, 312] on div "" at bounding box center [624, 317] width 1187 height 11
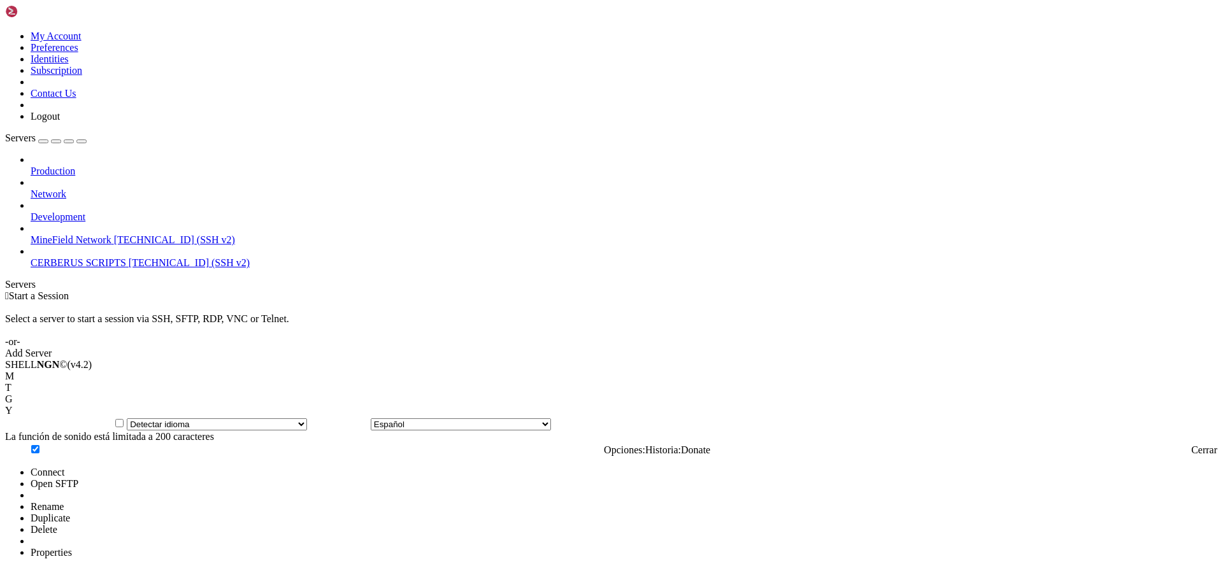
click at [64, 467] on span "Connect" at bounding box center [48, 472] width 34 height 11
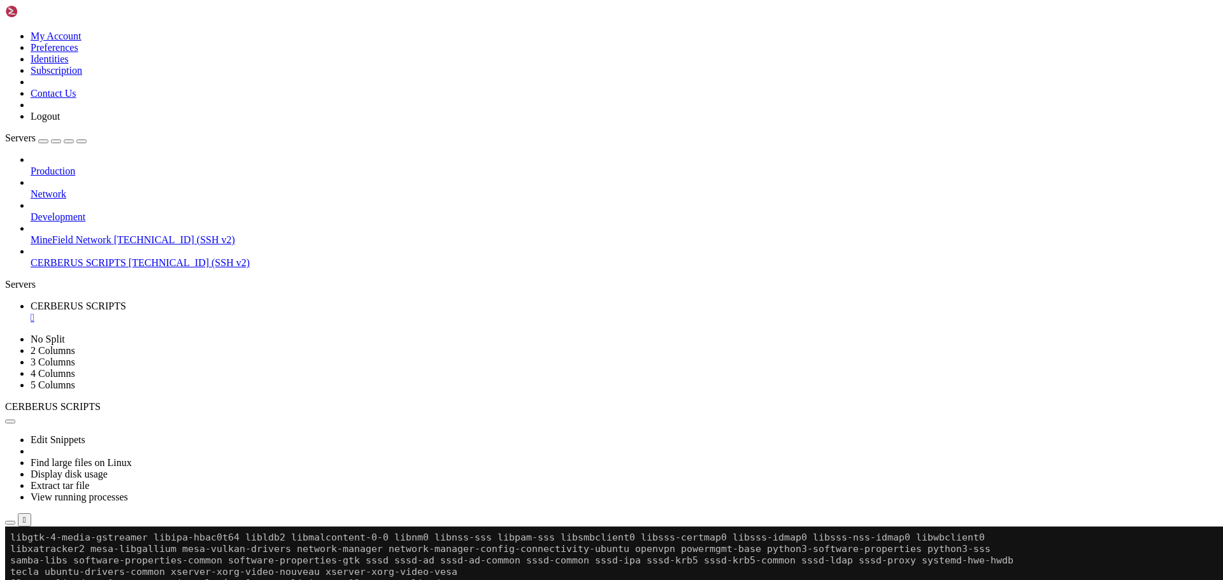
scroll to position [619, 0]
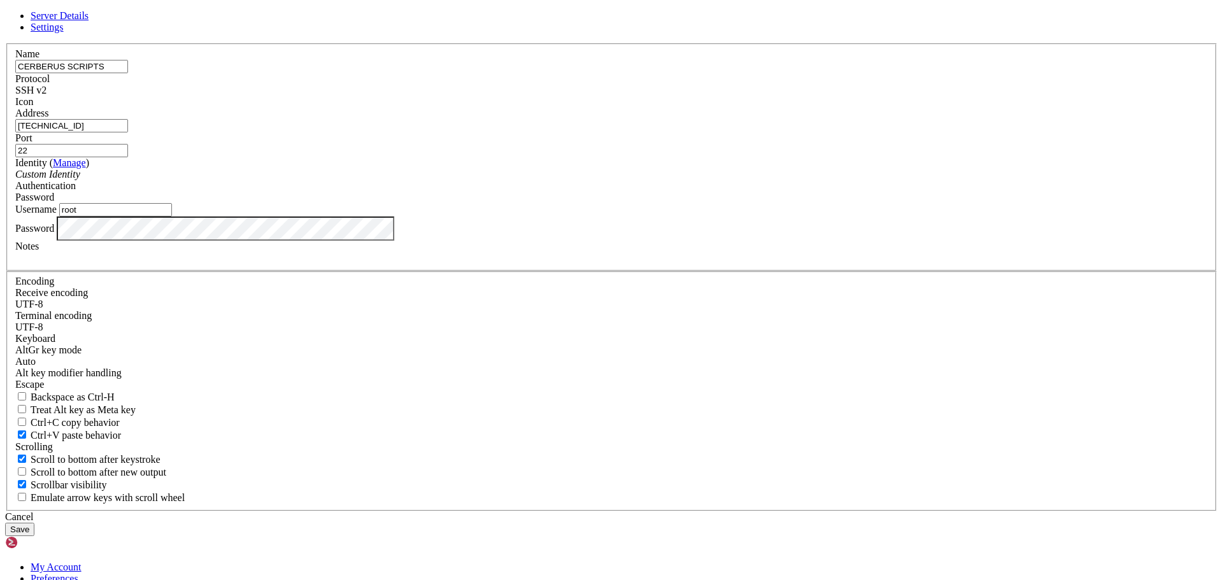
scroll to position [848, 0]
click at [5, 43] on icon at bounding box center [5, 43] width 0 height 0
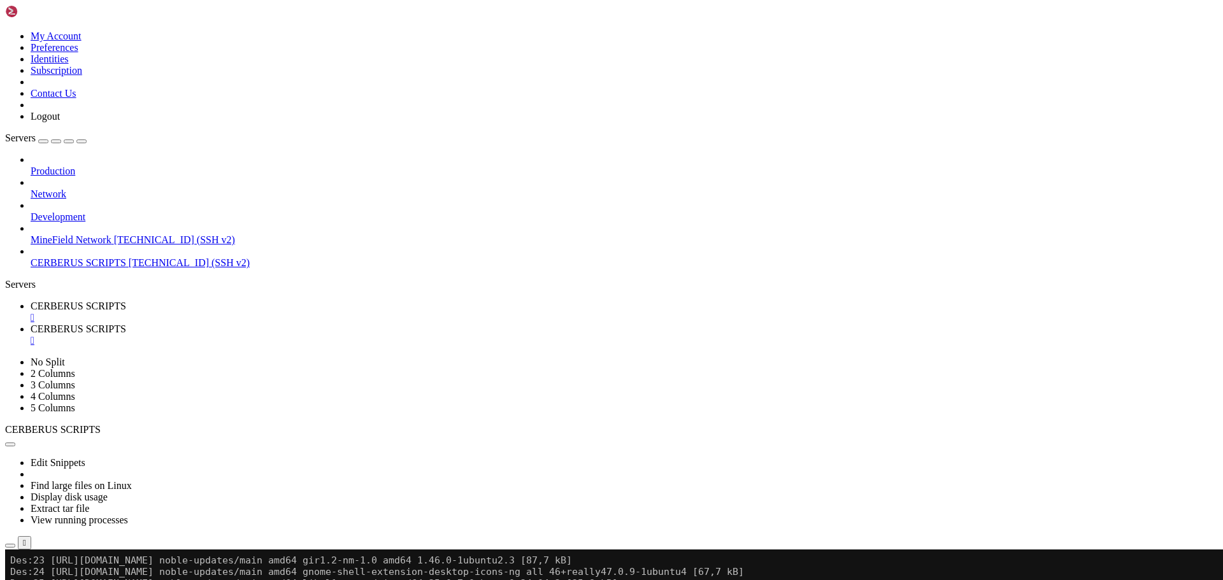
scroll to position [963, 0]
type input "/root"
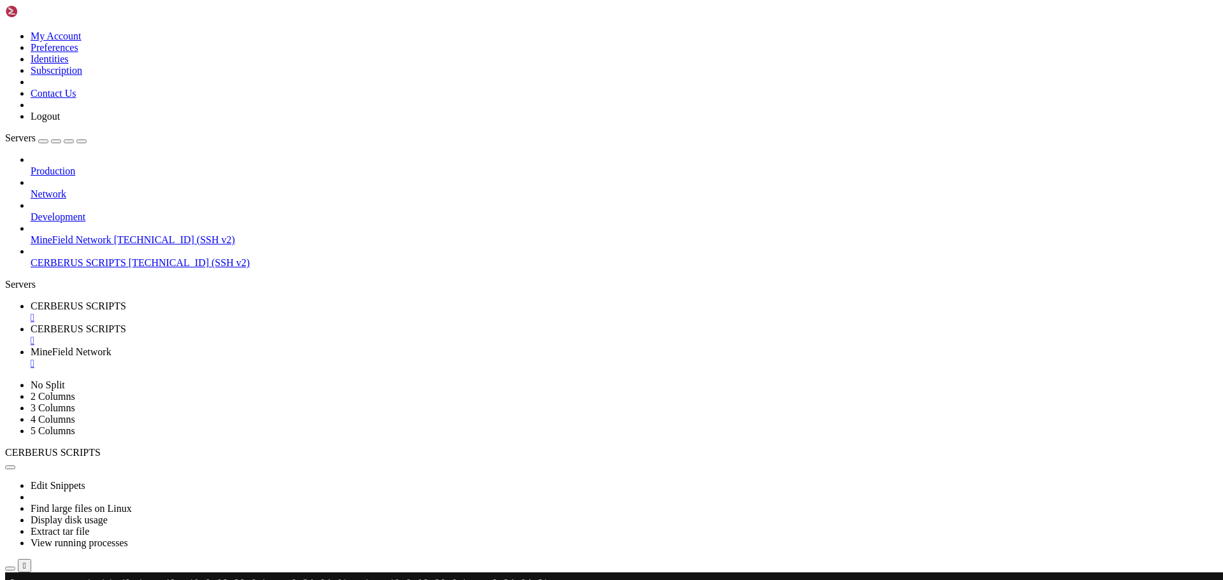
scroll to position [0, 0]
click at [188, 301] on link "CERBERUS SCRIPTS " at bounding box center [624, 312] width 1187 height 23
click at [505, 358] on div "" at bounding box center [624, 363] width 1187 height 11
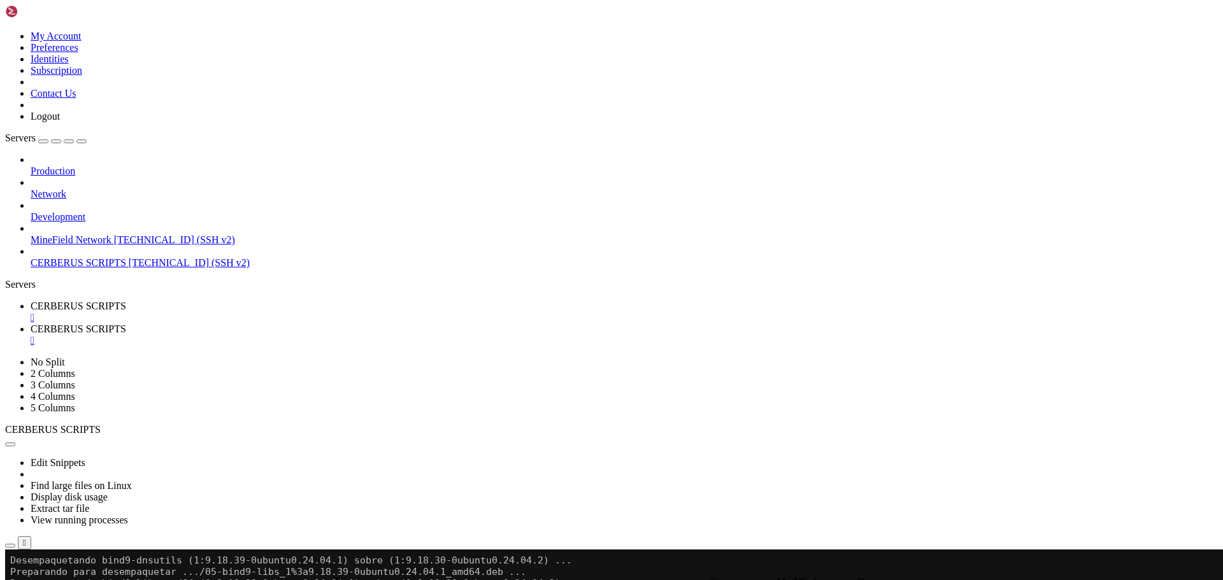
click at [6, 290] on div at bounding box center [5, 290] width 1 height 0
click at [169, 301] on link "CERBERUS SCRIPTS " at bounding box center [624, 312] width 1187 height 23
click at [266, 312] on div "" at bounding box center [624, 317] width 1187 height 11
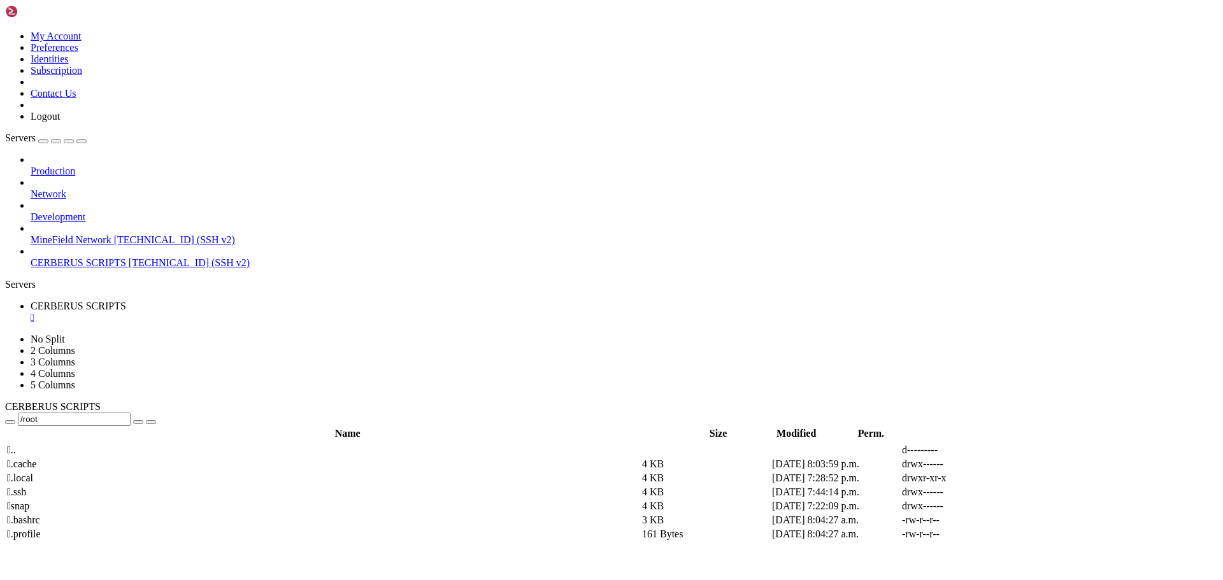
click at [266, 312] on div "" at bounding box center [624, 317] width 1187 height 11
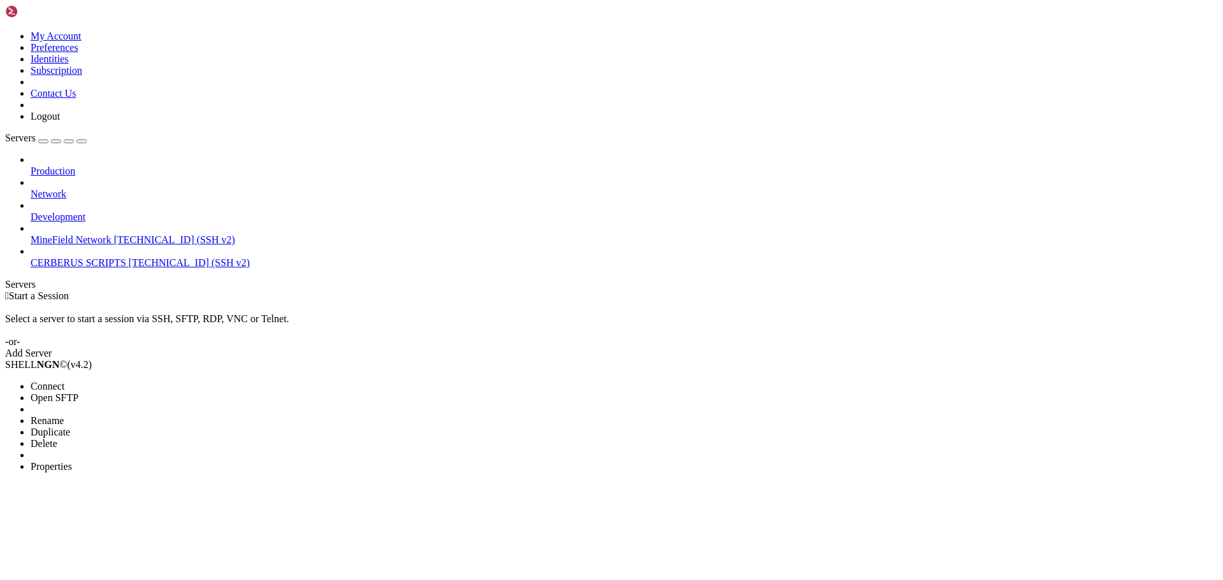
click at [64, 381] on span "Connect" at bounding box center [48, 386] width 34 height 11
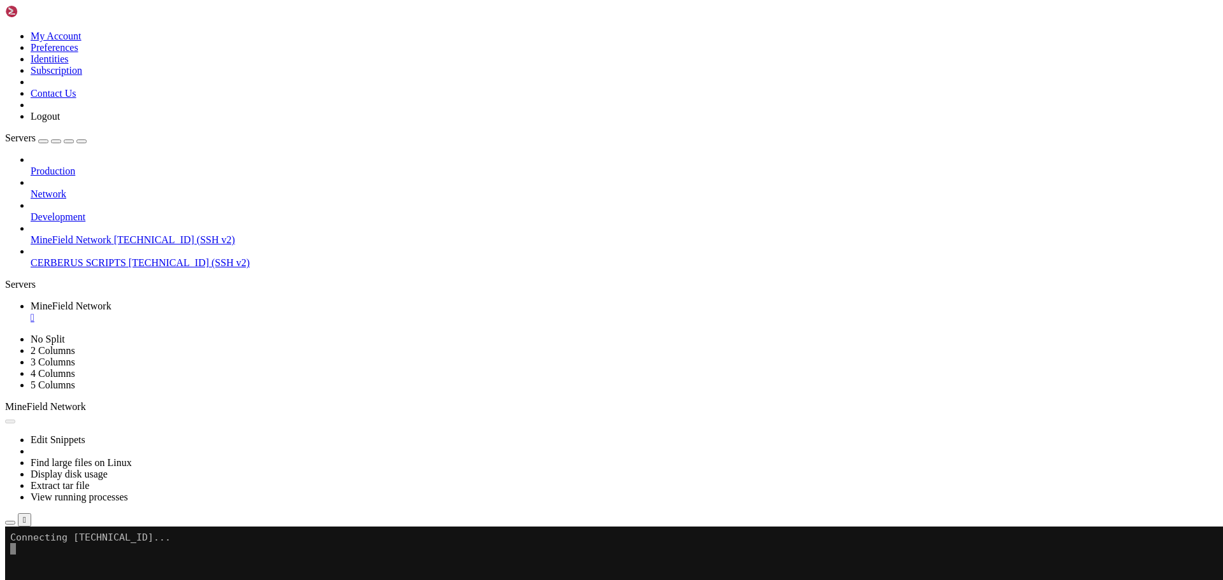
scroll to position [0, 0]
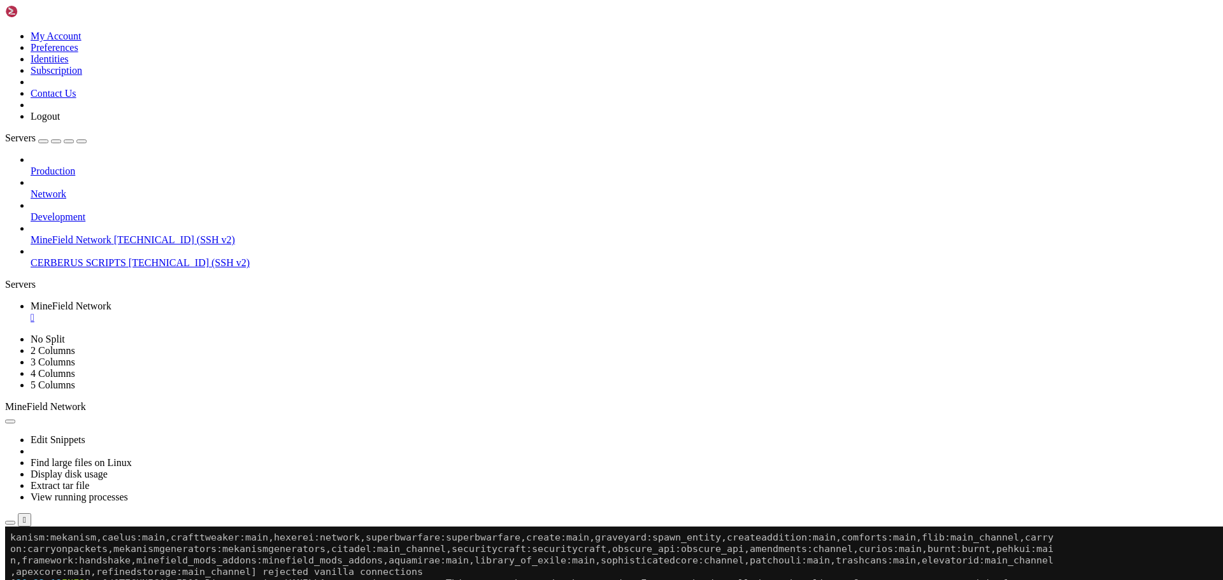
scroll to position [252, 0]
